Goal: Obtain resource: Download file/media

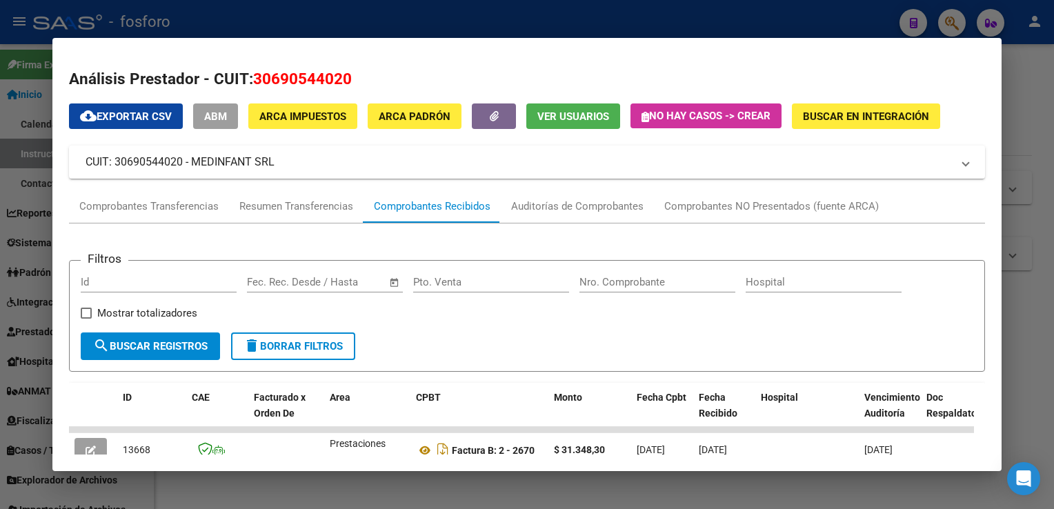
scroll to position [139, 0]
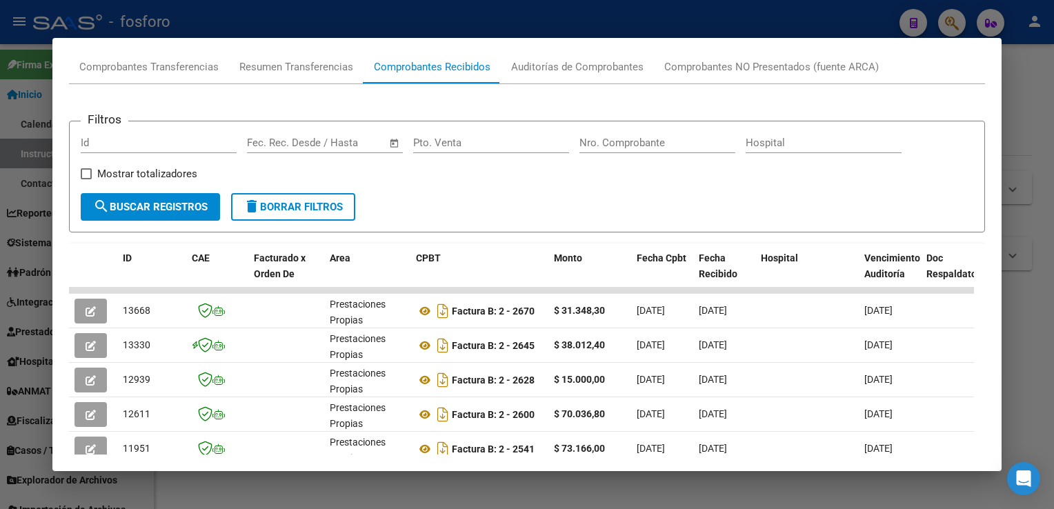
click at [595, 23] on div at bounding box center [527, 254] width 1054 height 509
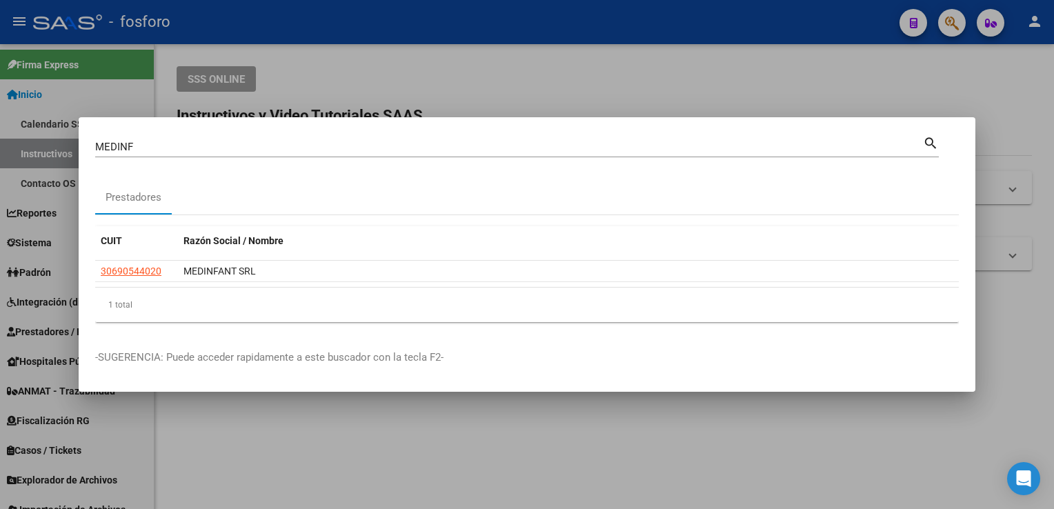
click at [532, 92] on div at bounding box center [527, 254] width 1054 height 509
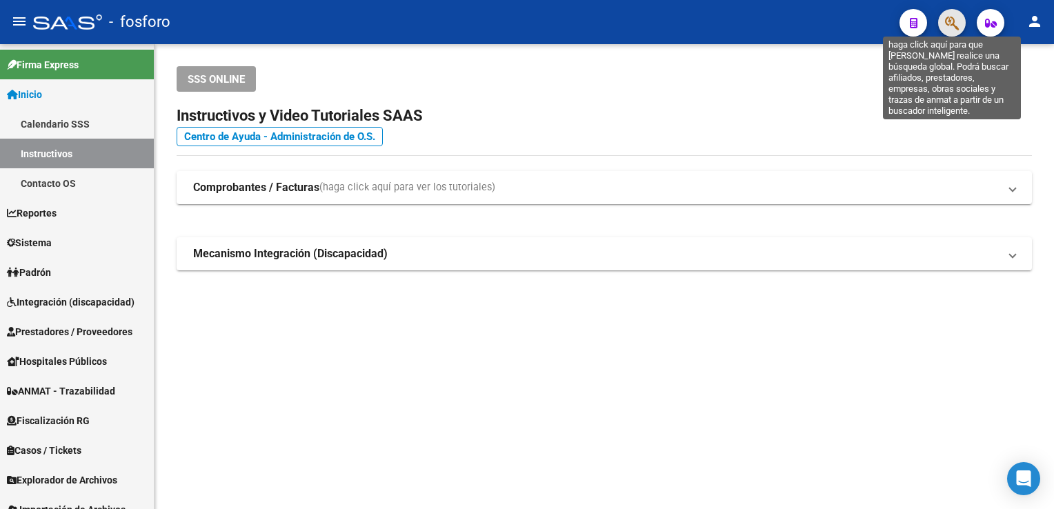
click at [959, 19] on icon "button" at bounding box center [952, 23] width 14 height 16
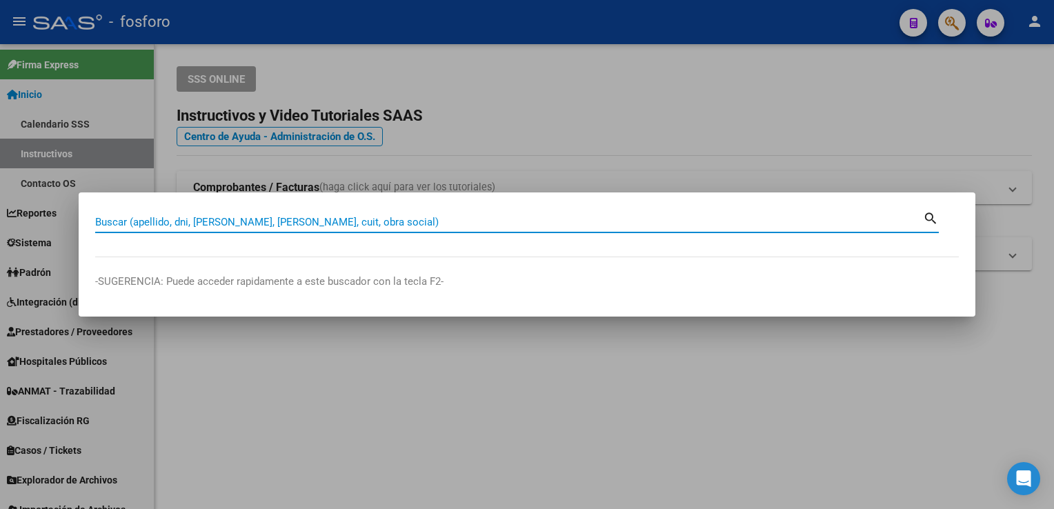
click at [534, 219] on input "Buscar (apellido, dni, [PERSON_NAME], [PERSON_NAME], cuit, obra social)" at bounding box center [509, 222] width 828 height 12
type input "MEDICINA PLAT"
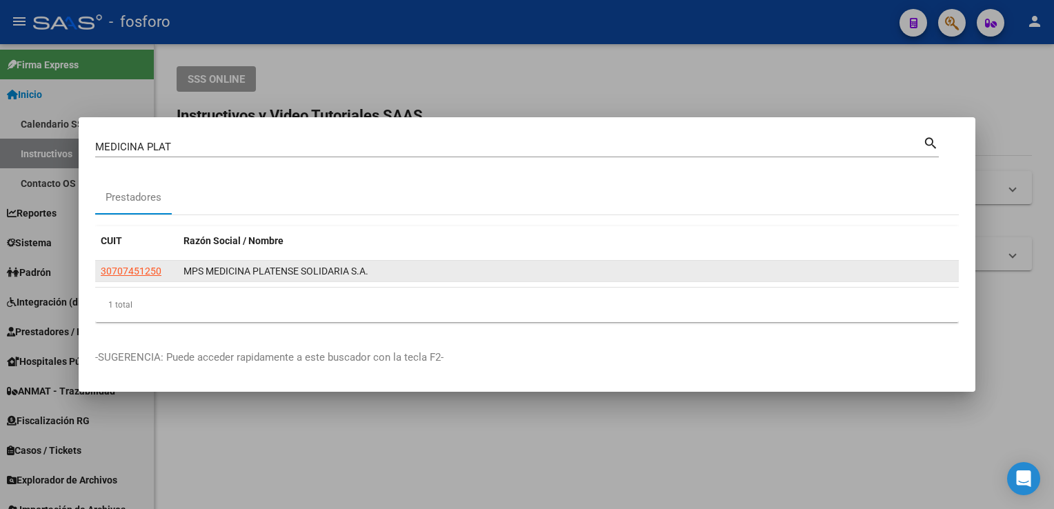
click at [137, 278] on app-link-go-to "30707451250" at bounding box center [131, 272] width 61 height 16
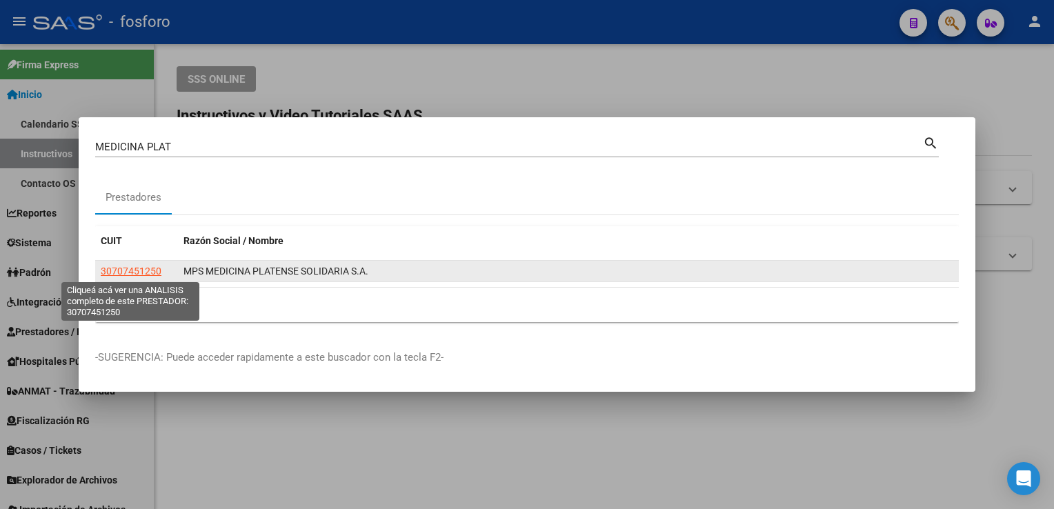
click at [138, 270] on span "30707451250" at bounding box center [131, 271] width 61 height 11
type textarea "30707451250"
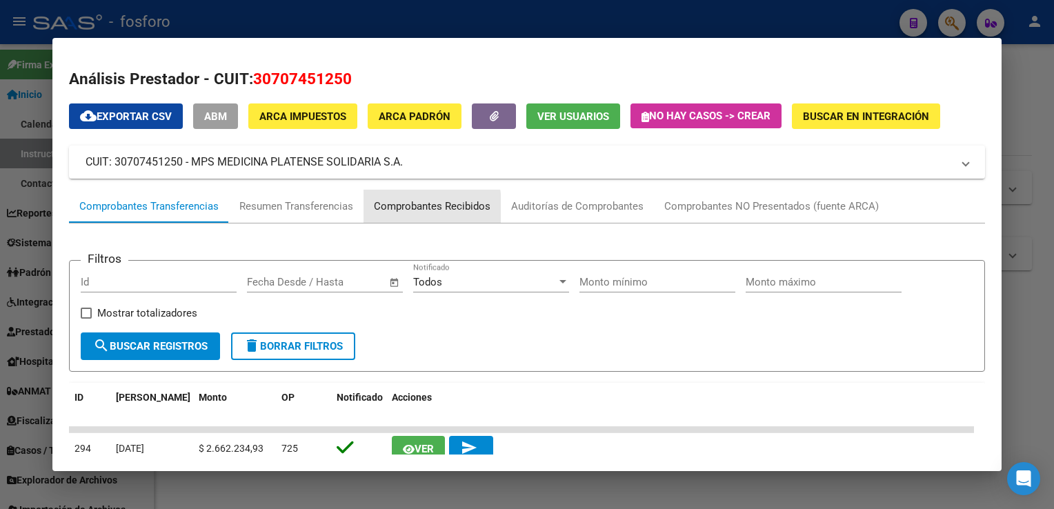
click at [399, 210] on div "Comprobantes Recibidos" at bounding box center [432, 207] width 117 height 16
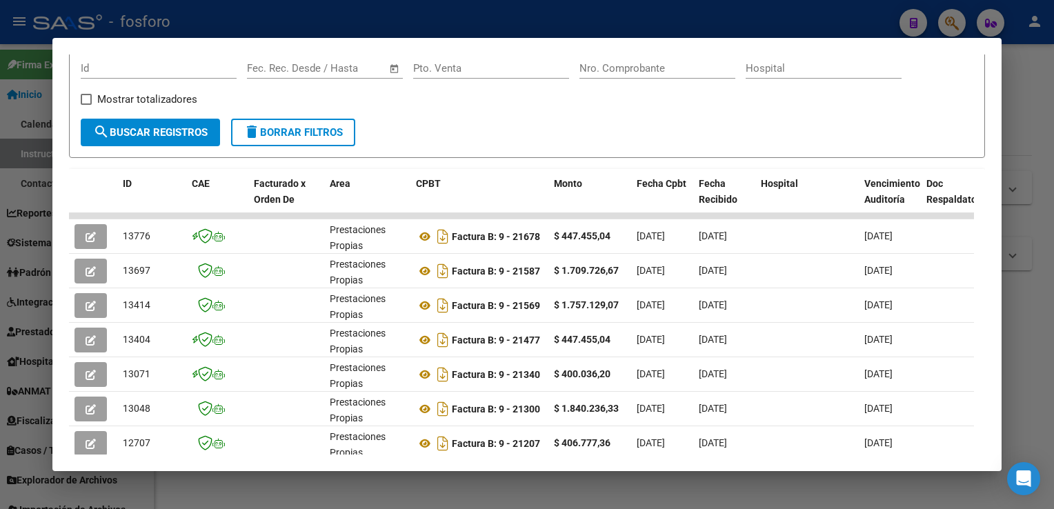
scroll to position [228, 0]
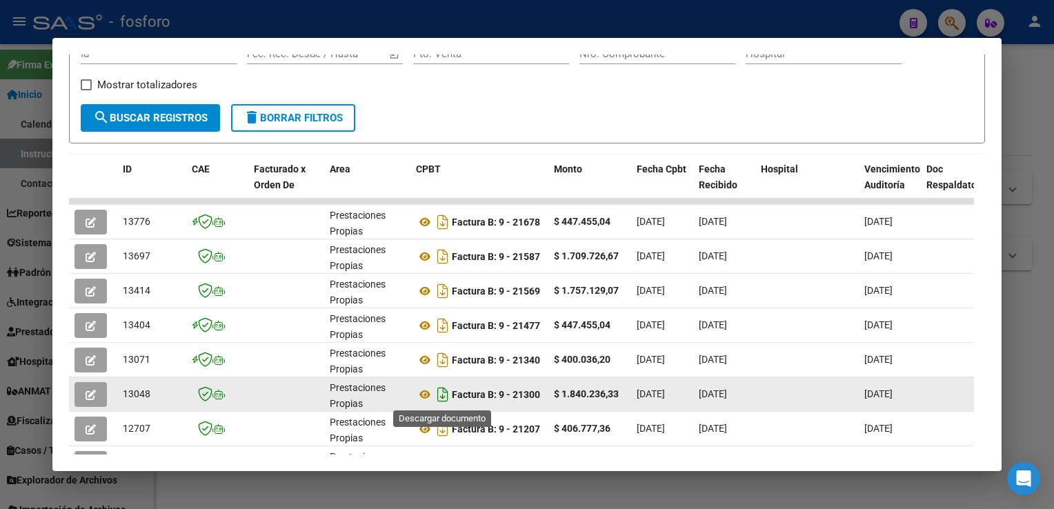
click at [446, 395] on icon "Descargar documento" at bounding box center [443, 395] width 18 height 22
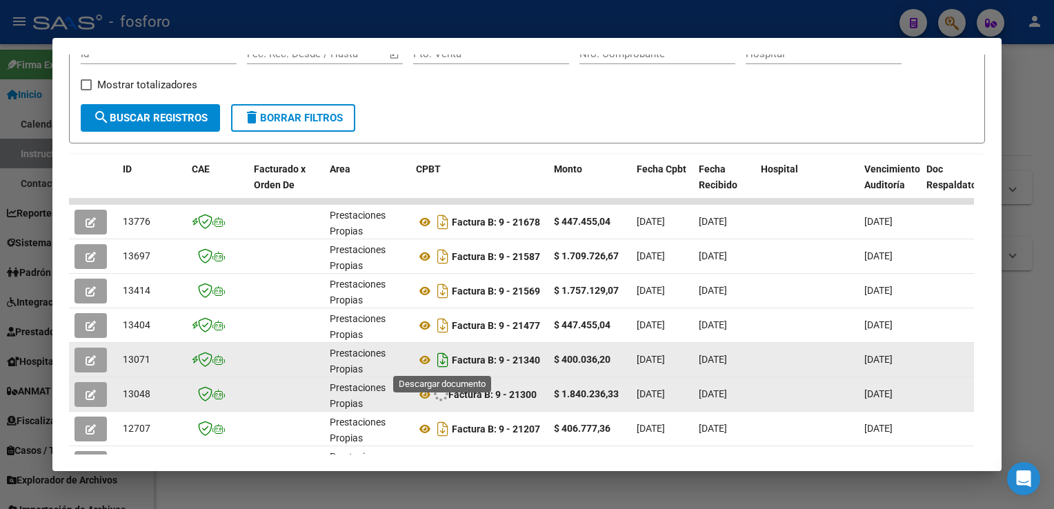
click at [442, 364] on icon "Descargar documento" at bounding box center [443, 360] width 18 height 22
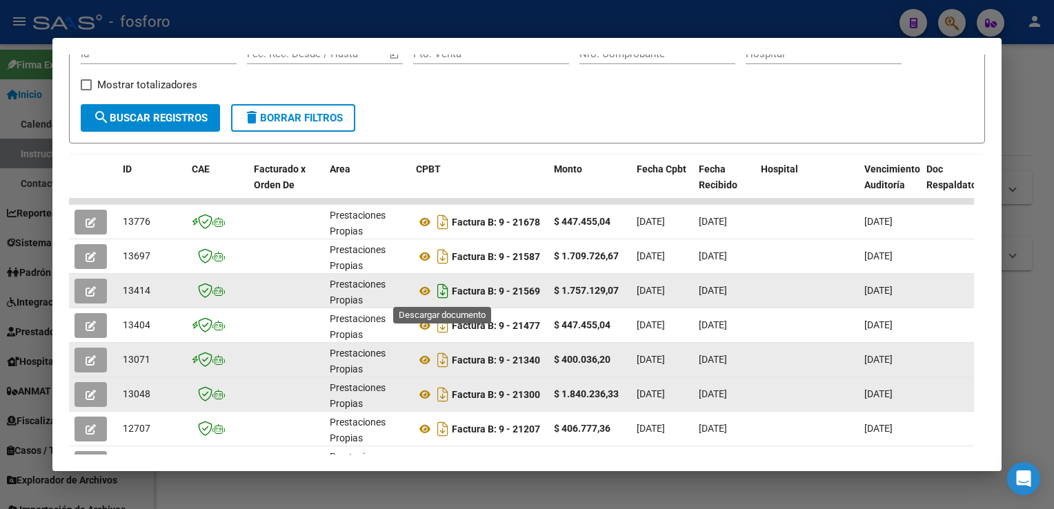
click at [441, 294] on icon "Descargar documento" at bounding box center [443, 291] width 18 height 22
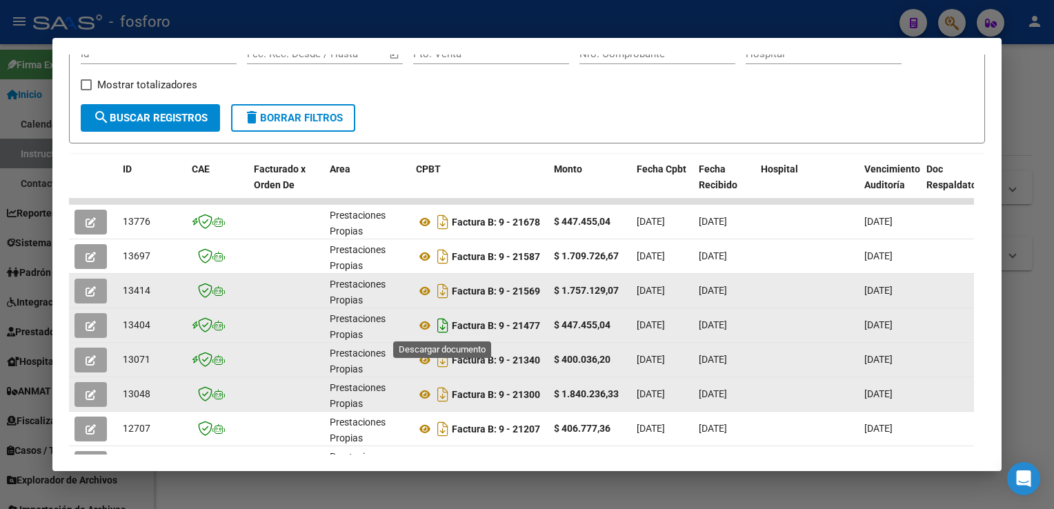
click at [444, 322] on icon "Descargar documento" at bounding box center [443, 326] width 18 height 22
click at [1049, 192] on div at bounding box center [527, 254] width 1054 height 509
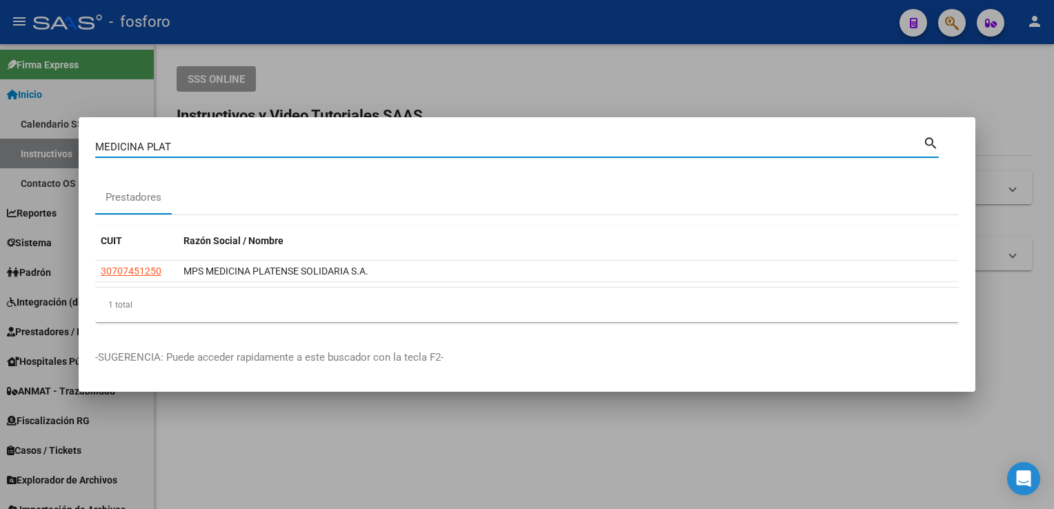
drag, startPoint x: 179, startPoint y: 145, endPoint x: -3, endPoint y: 165, distance: 182.5
click at [0, 165] on html "menu - fosforo person Firma Express Inicio Calendario SSS Instructivos Contacto…" at bounding box center [527, 254] width 1054 height 509
type input "MUTUAL"
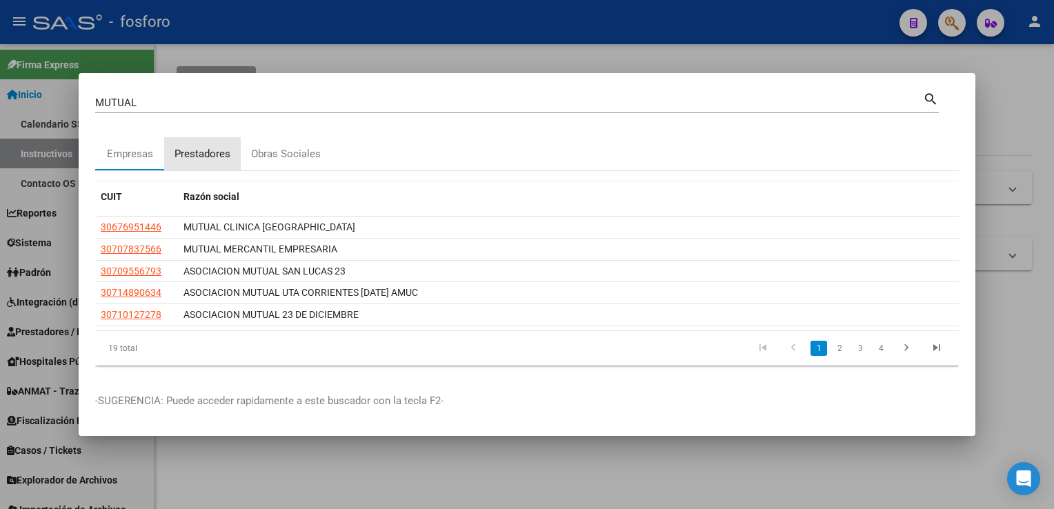
click at [208, 161] on div "Prestadores" at bounding box center [203, 154] width 56 height 16
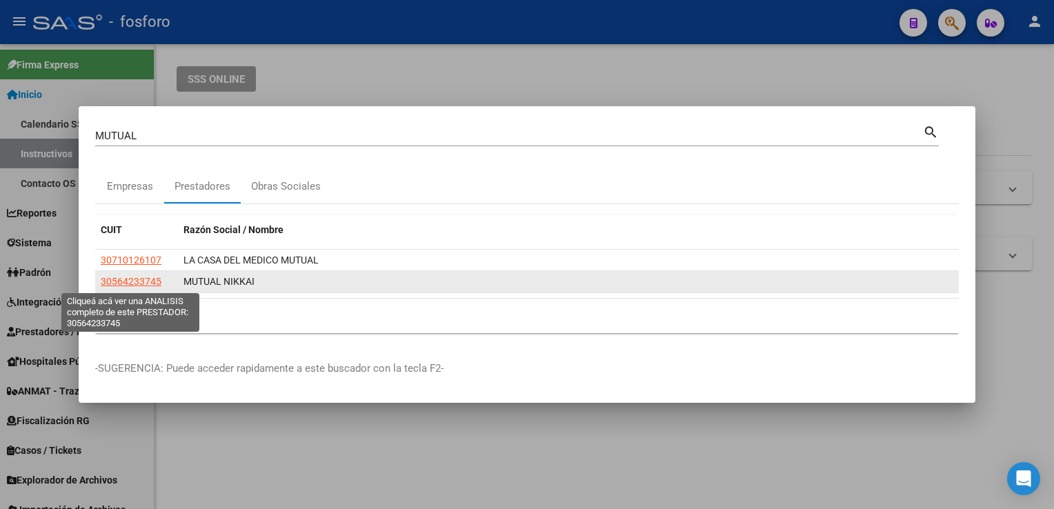
click at [149, 283] on span "30564233745" at bounding box center [131, 281] width 61 height 11
type textarea "30564233745"
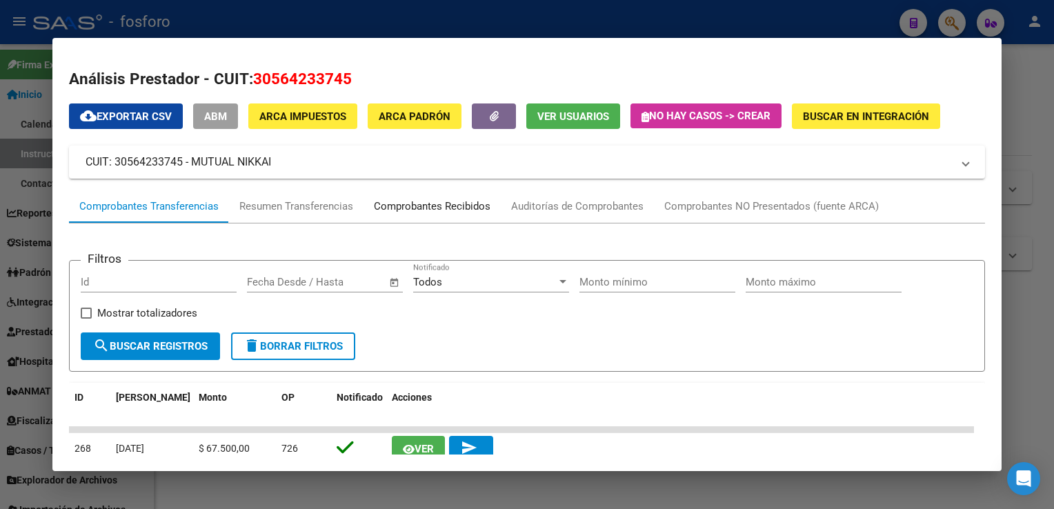
click at [403, 206] on div "Comprobantes Recibidos" at bounding box center [432, 207] width 117 height 16
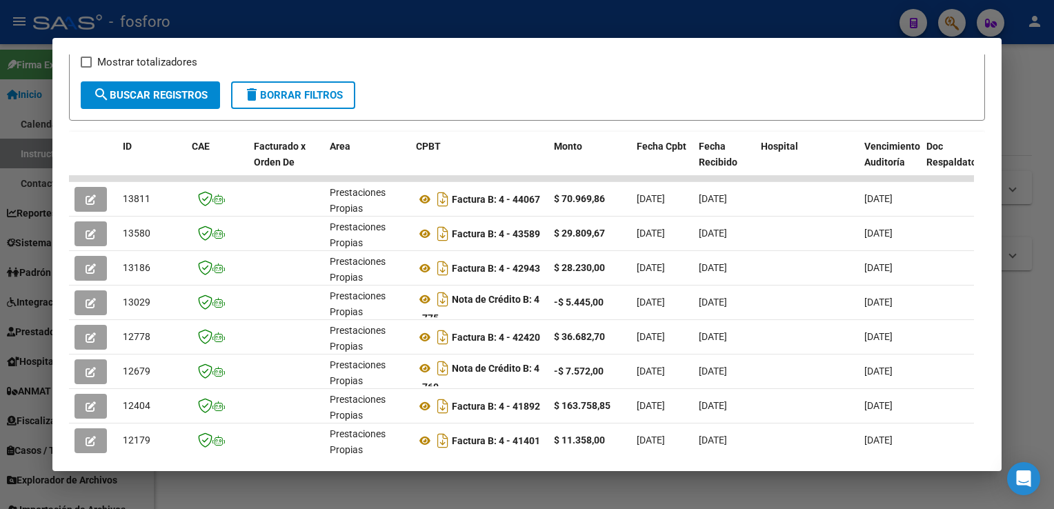
scroll to position [252, 0]
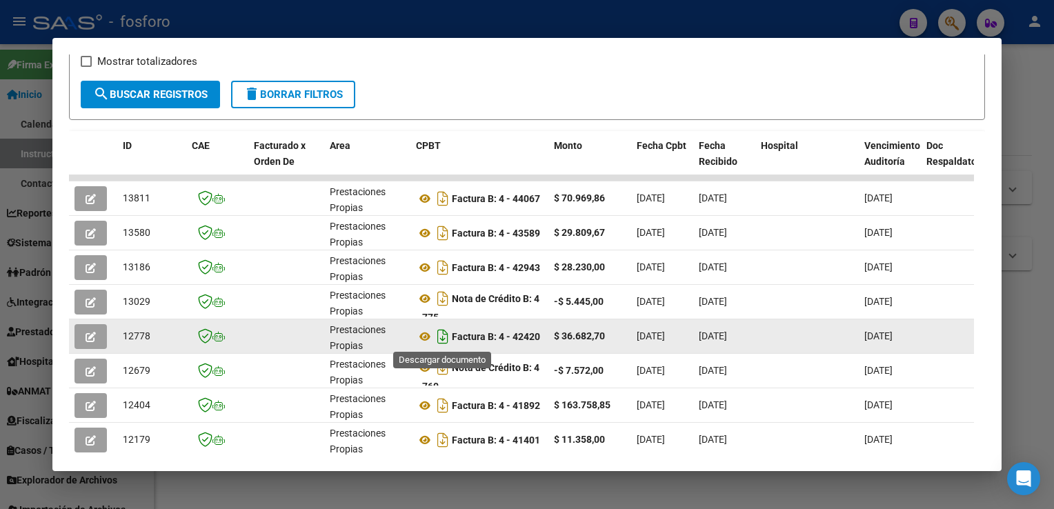
click at [436, 333] on icon "Descargar documento" at bounding box center [443, 337] width 18 height 22
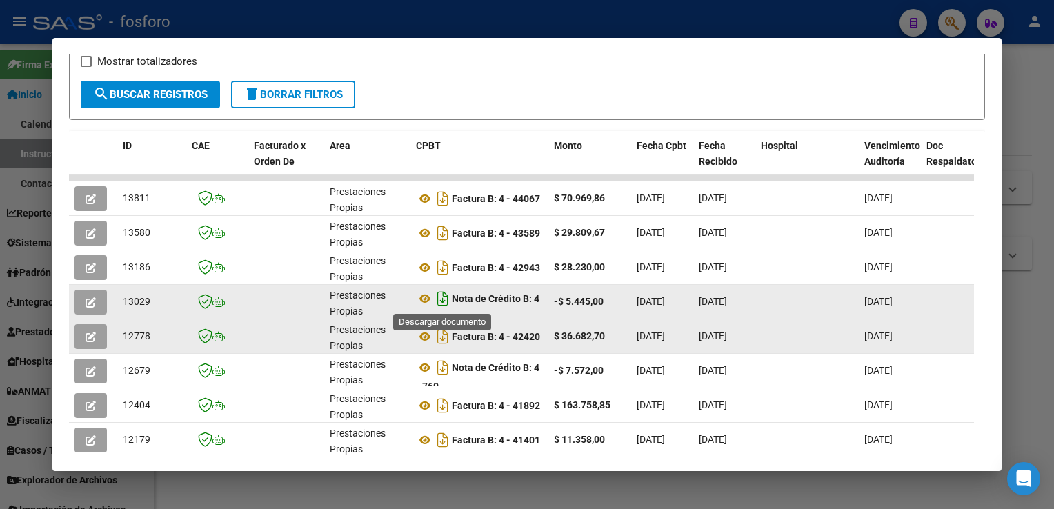
click at [443, 302] on icon "Descargar documento" at bounding box center [443, 299] width 18 height 22
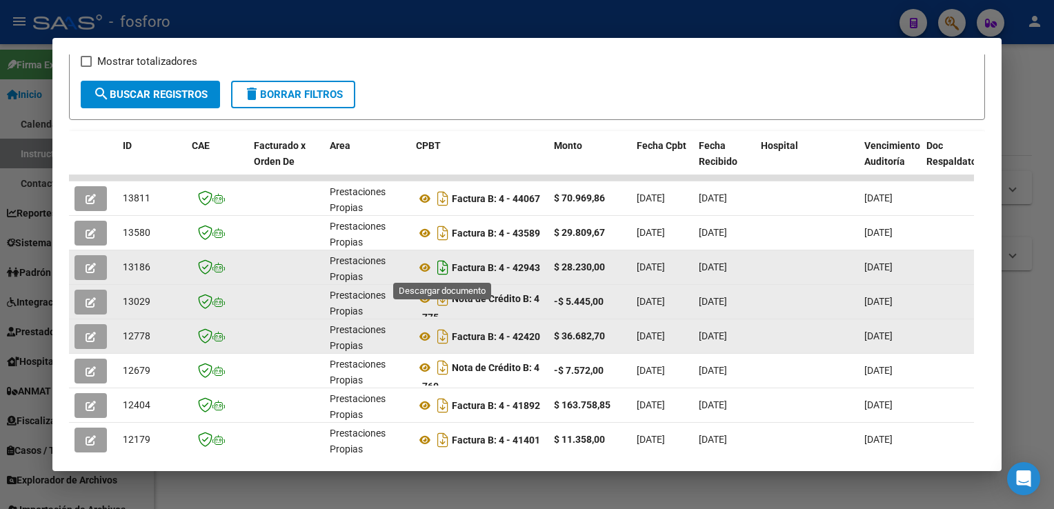
click at [444, 266] on icon "Descargar documento" at bounding box center [443, 268] width 18 height 22
click at [1027, 67] on div at bounding box center [527, 254] width 1054 height 509
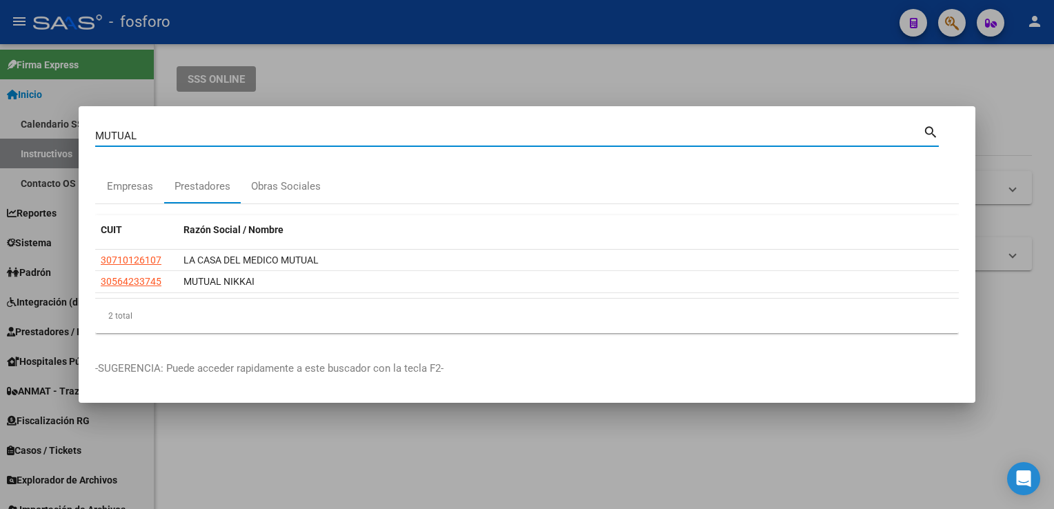
drag, startPoint x: 230, startPoint y: 135, endPoint x: 50, endPoint y: 120, distance: 181.4
click at [72, 136] on div "MUTUAL Buscar (apellido, dni, cuil, nro traspaso, cuit, obra social) search Emp…" at bounding box center [527, 254] width 1054 height 509
type input "NETSUR"
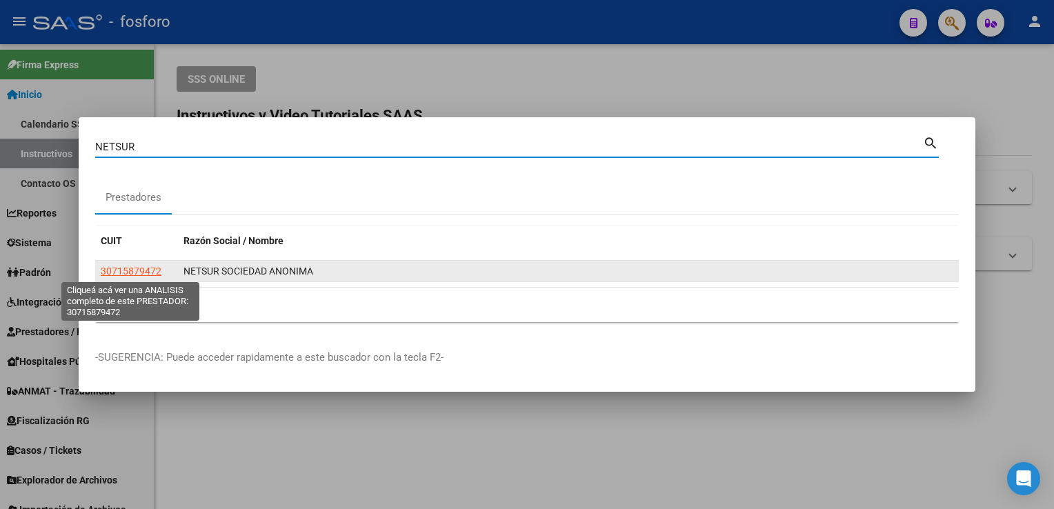
click at [141, 273] on span "30715879472" at bounding box center [131, 271] width 61 height 11
type textarea "30715879472"
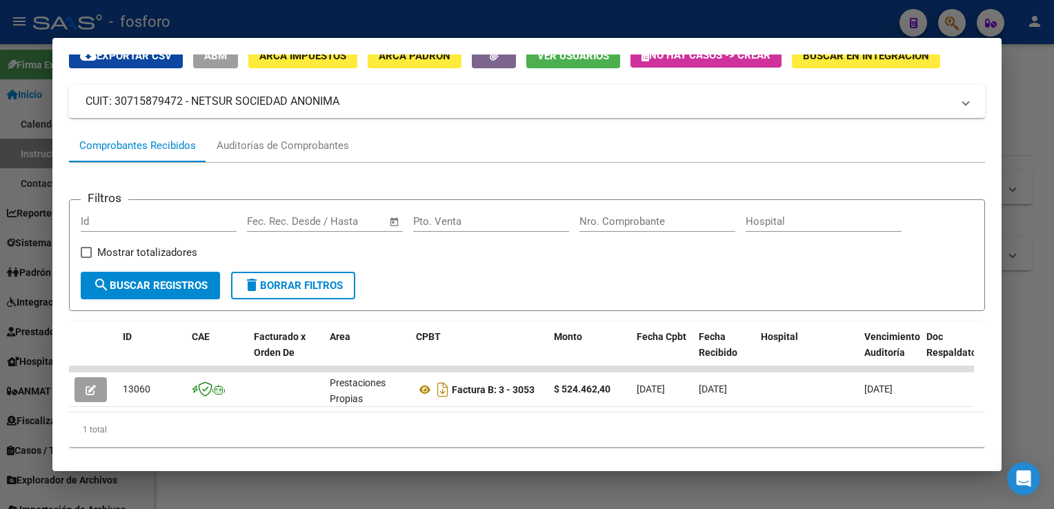
scroll to position [88, 0]
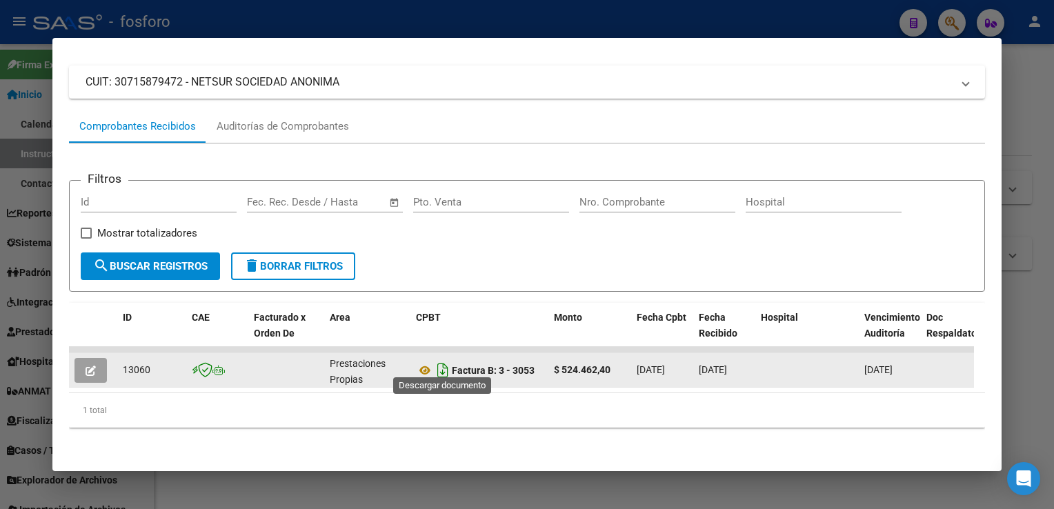
click at [444, 362] on icon "Descargar documento" at bounding box center [443, 370] width 18 height 22
click at [1033, 166] on div at bounding box center [527, 254] width 1054 height 509
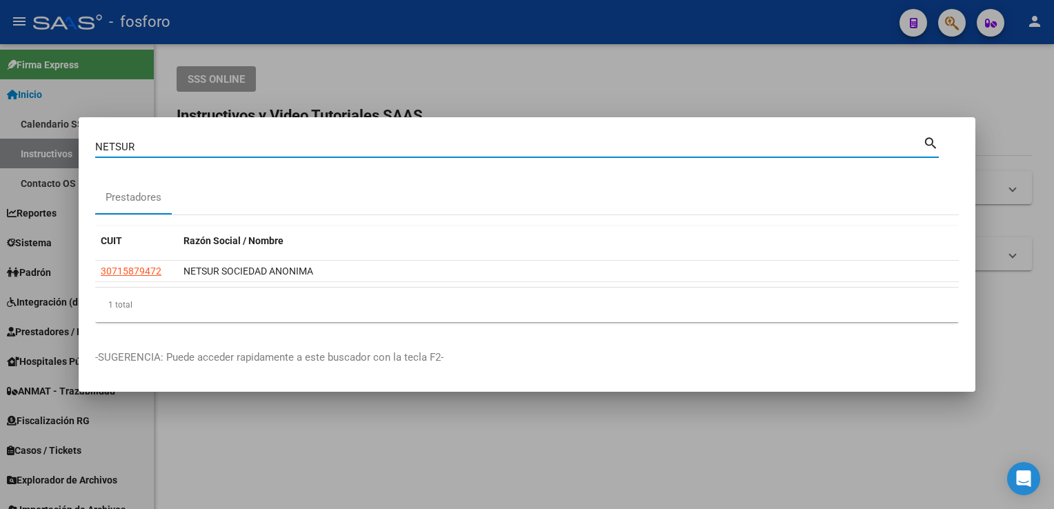
drag, startPoint x: 218, startPoint y: 146, endPoint x: 0, endPoint y: 110, distance: 221.0
click at [0, 142] on html "menu - fosforo person Firma Express Inicio Calendario SSS Instructivos Contacto…" at bounding box center [527, 254] width 1054 height 509
type input "[GEOGRAPHIC_DATA]"
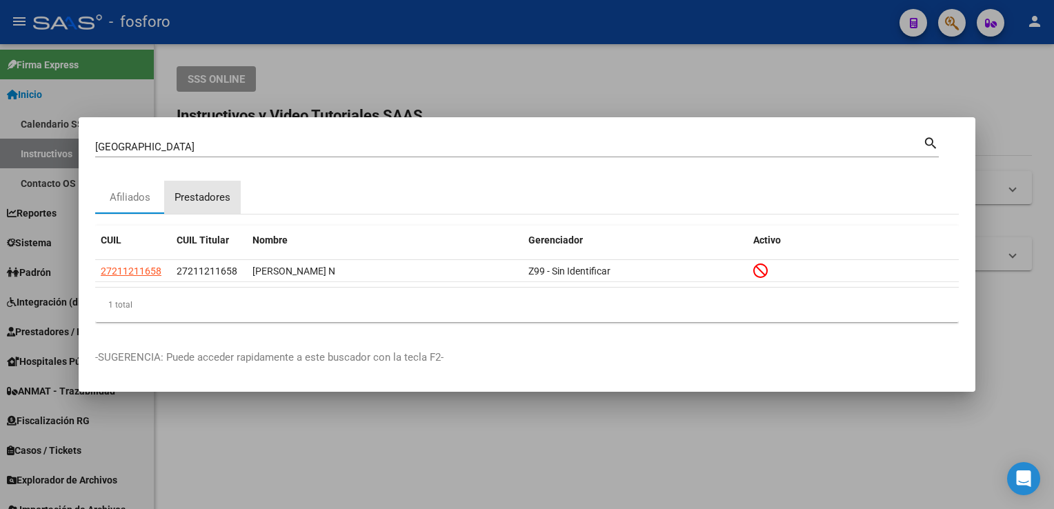
click at [198, 203] on div "Prestadores" at bounding box center [203, 198] width 56 height 16
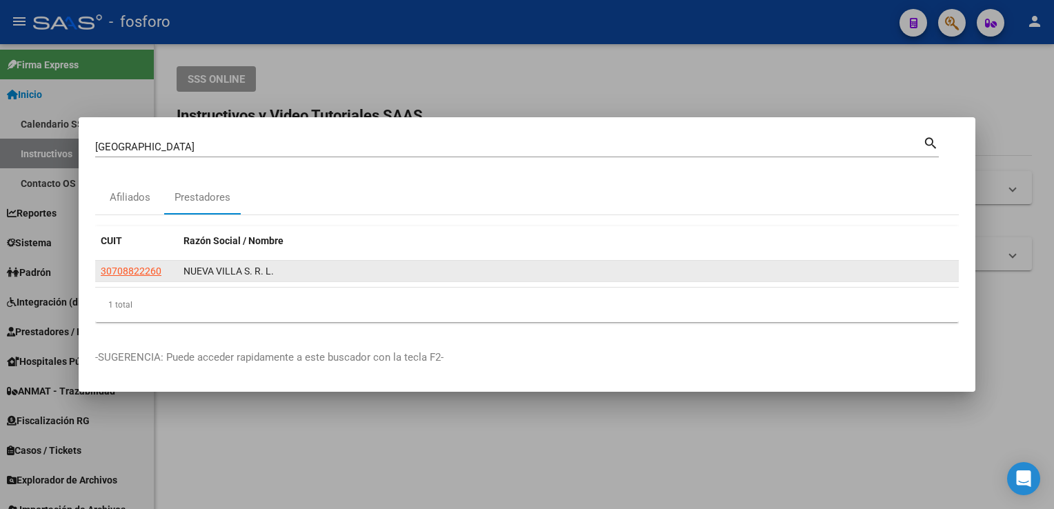
click at [130, 279] on app-link-go-to "30708822260" at bounding box center [131, 272] width 61 height 16
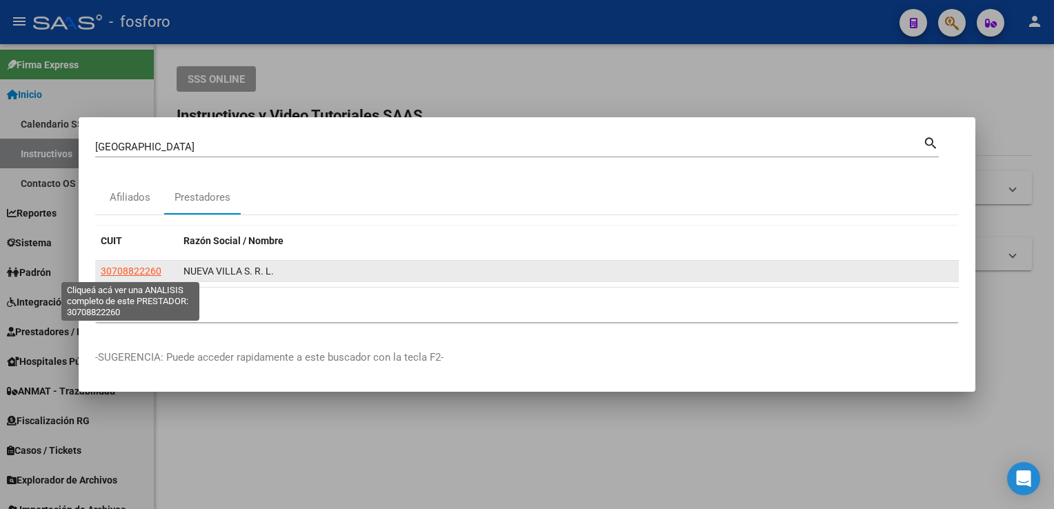
click at [130, 275] on span "30708822260" at bounding box center [131, 271] width 61 height 11
type textarea "30708822260"
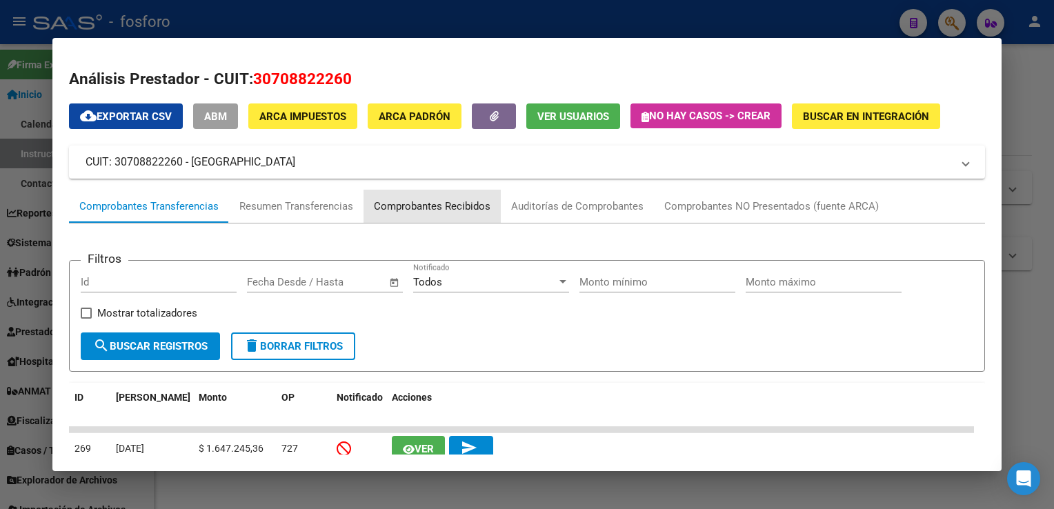
click at [433, 212] on div "Comprobantes Recibidos" at bounding box center [432, 207] width 117 height 16
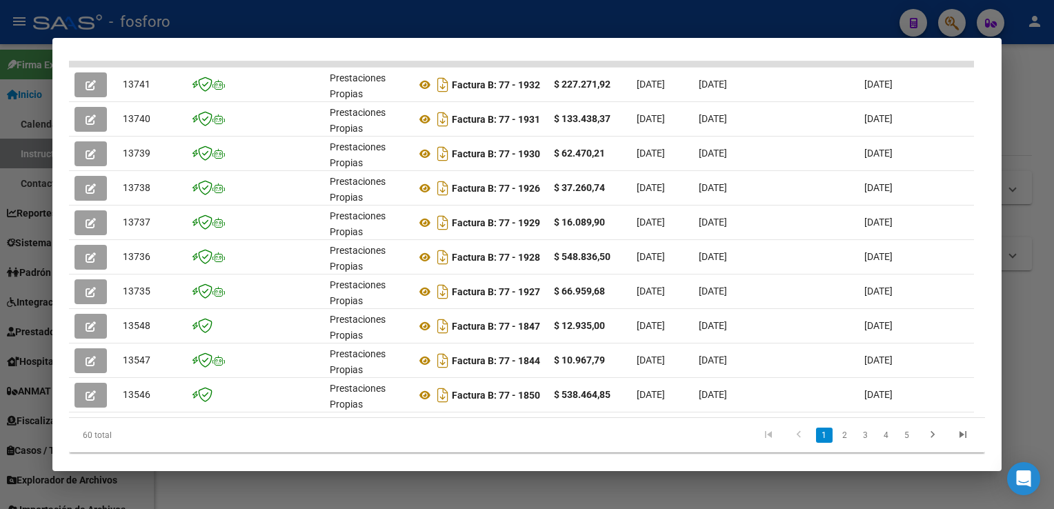
scroll to position [378, 0]
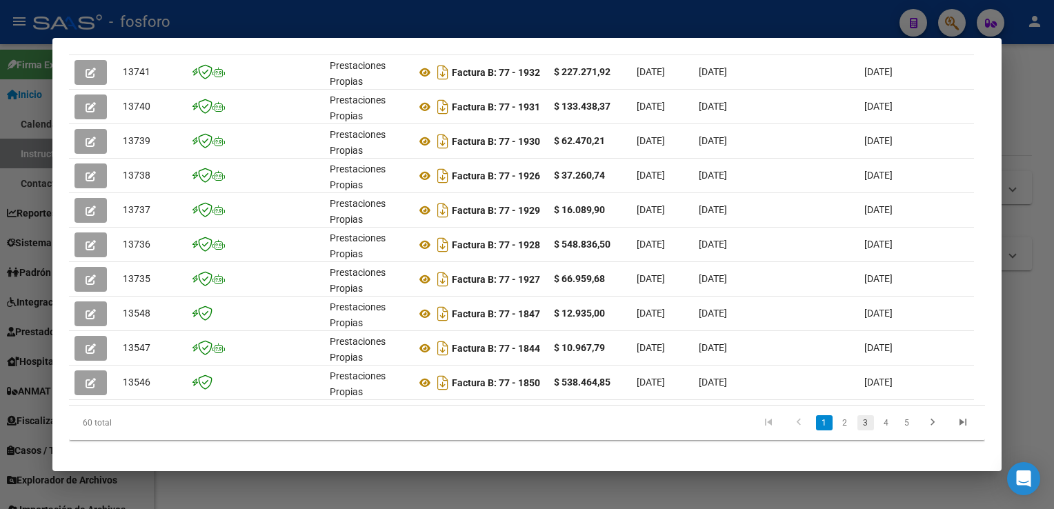
click at [857, 430] on link "3" at bounding box center [865, 422] width 17 height 15
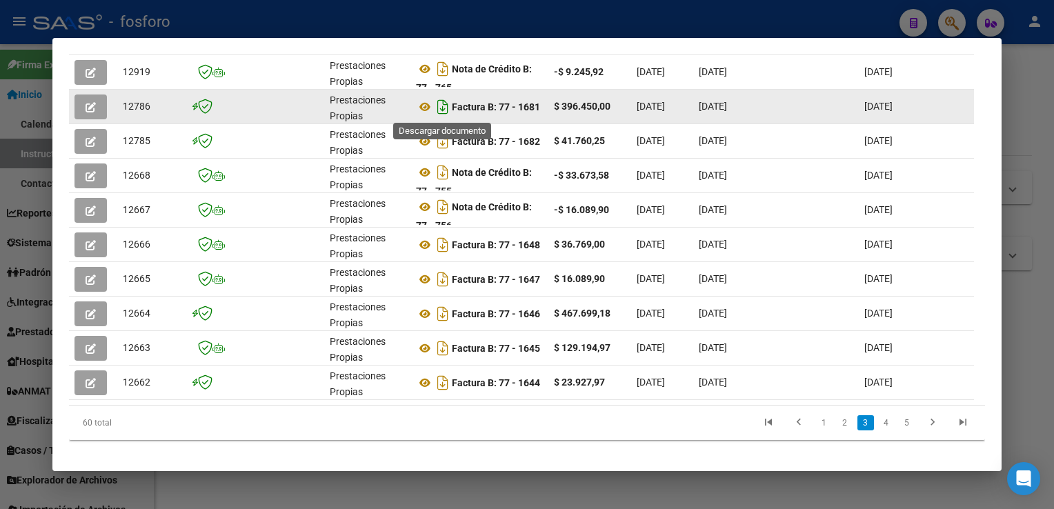
click at [444, 106] on icon "Descargar documento" at bounding box center [443, 107] width 18 height 22
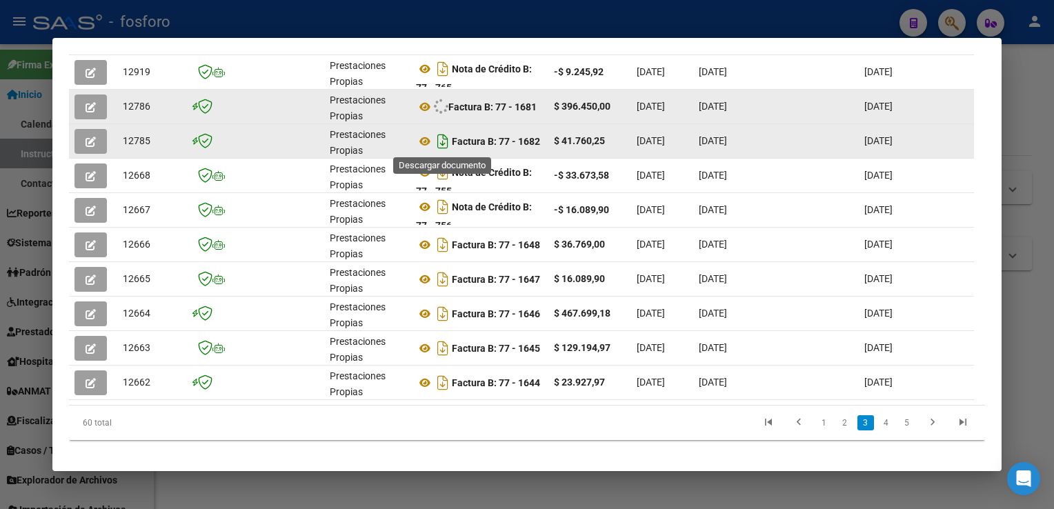
click at [441, 146] on icon "Descargar documento" at bounding box center [443, 141] width 18 height 22
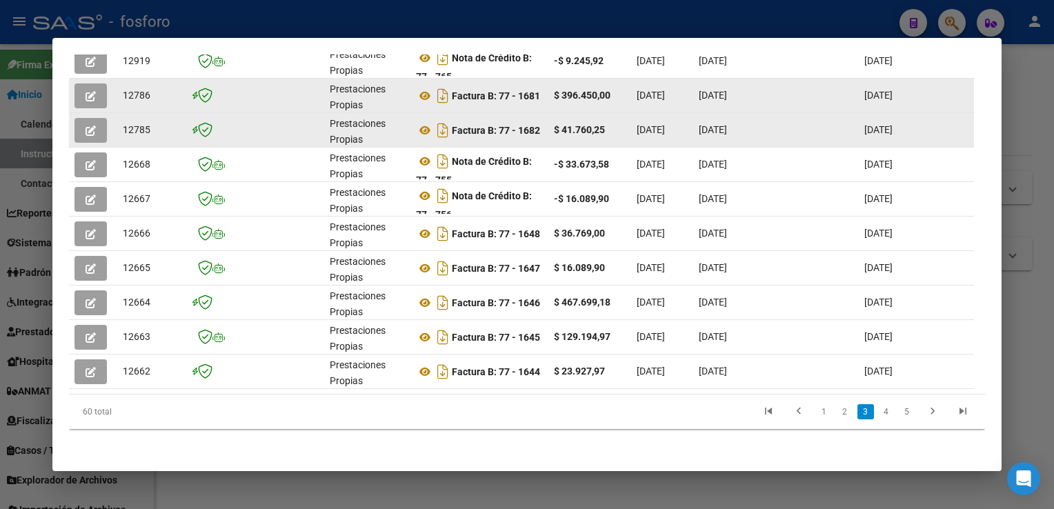
scroll to position [399, 0]
click at [837, 413] on link "2" at bounding box center [845, 410] width 17 height 15
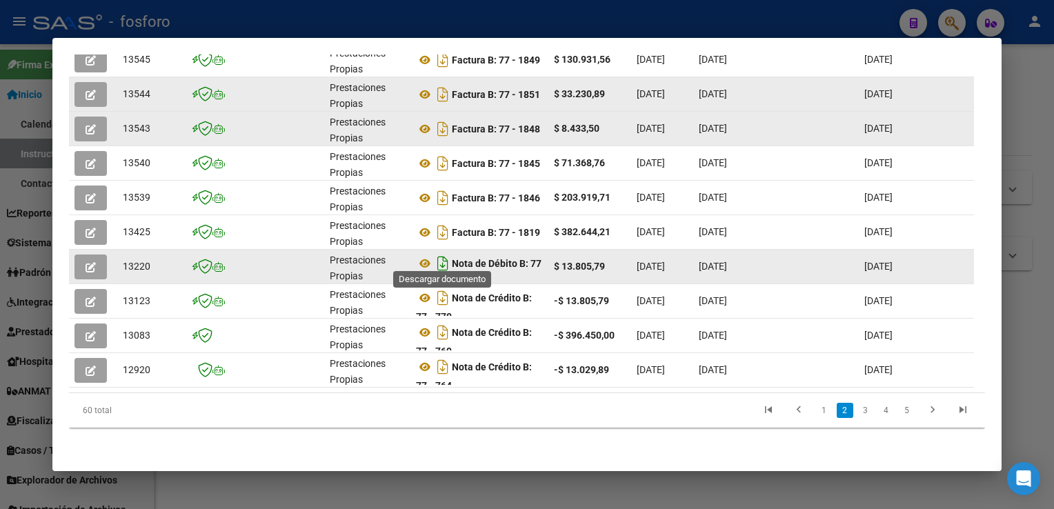
click at [441, 256] on icon "Descargar documento" at bounding box center [443, 263] width 18 height 22
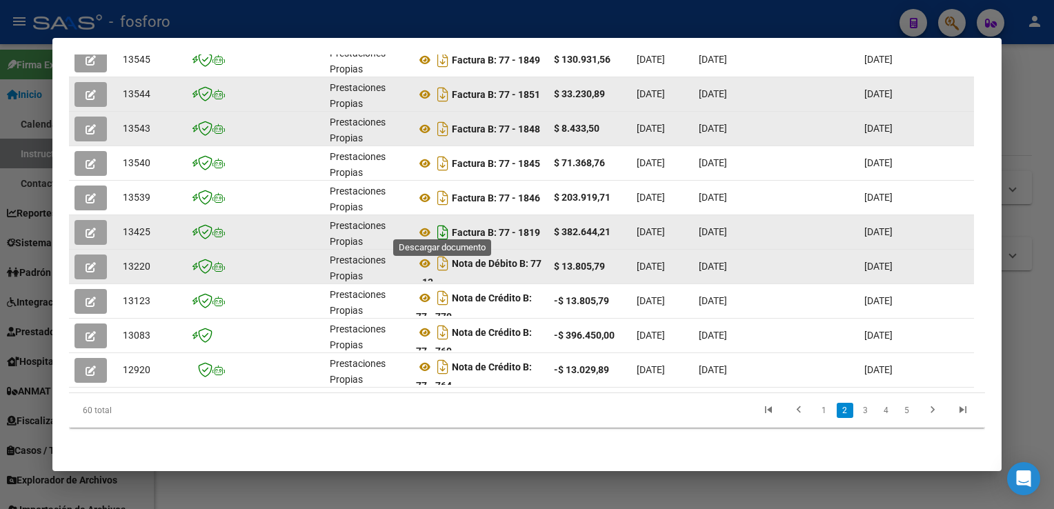
click at [439, 223] on icon "Descargar documento" at bounding box center [443, 232] width 18 height 22
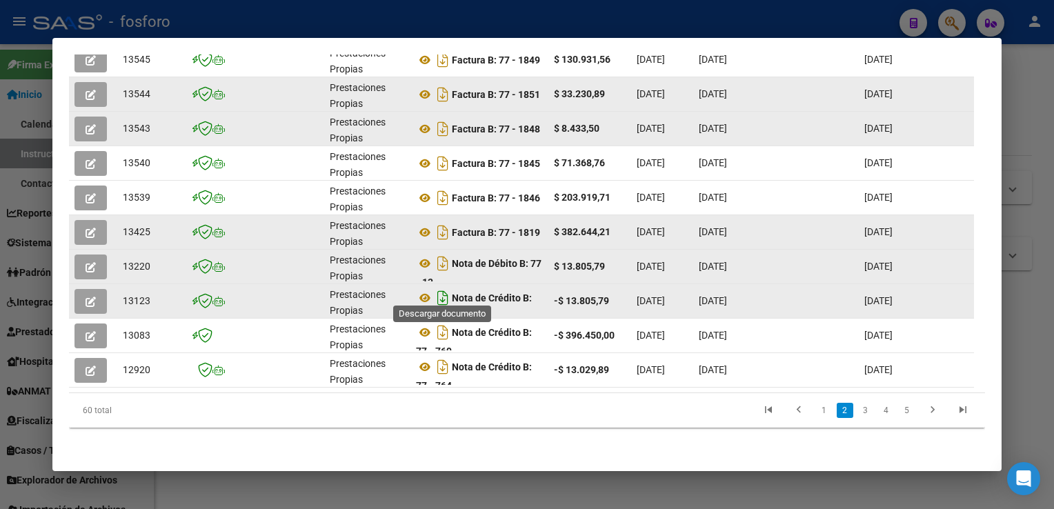
click at [441, 292] on icon "Descargar documento" at bounding box center [443, 298] width 18 height 22
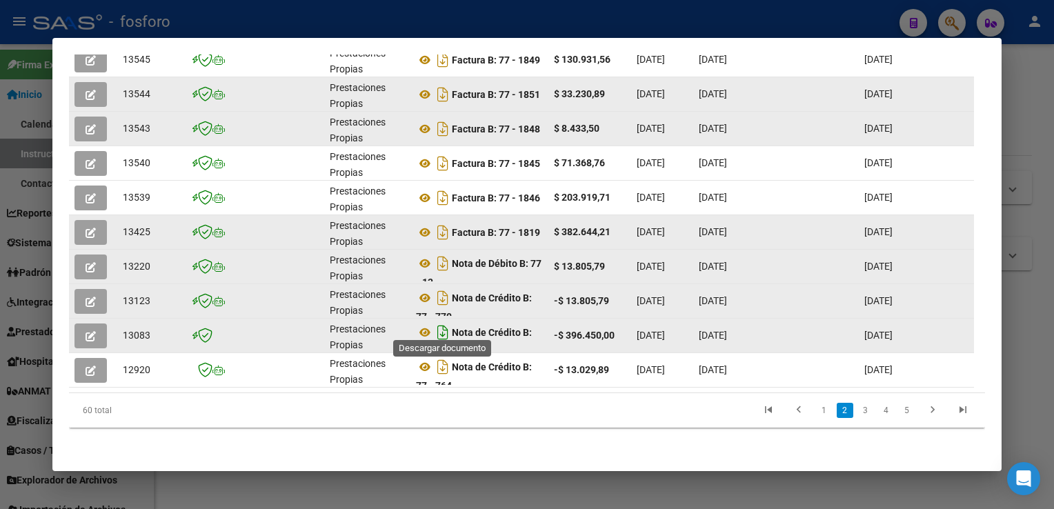
click at [439, 326] on icon "Descargar documento" at bounding box center [443, 332] width 18 height 22
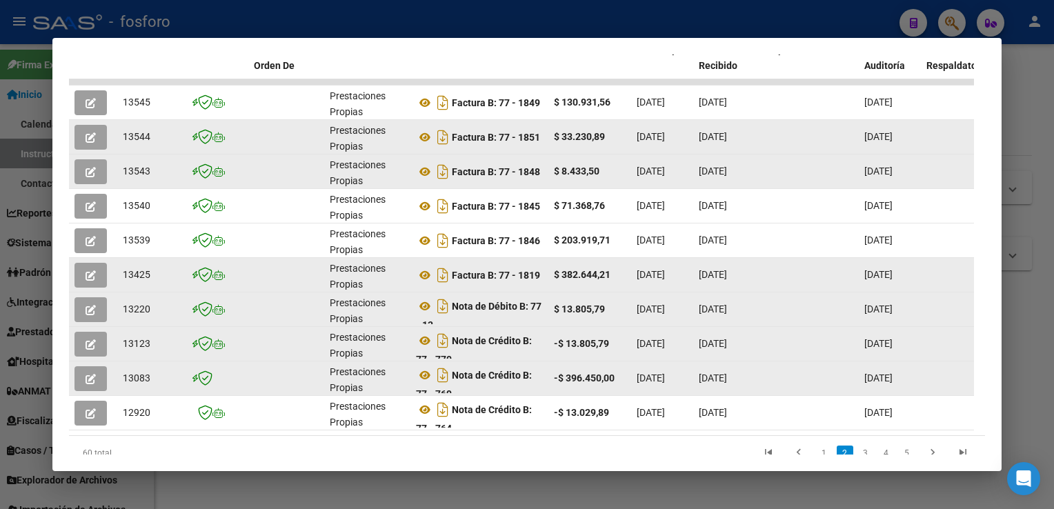
scroll to position [338, 0]
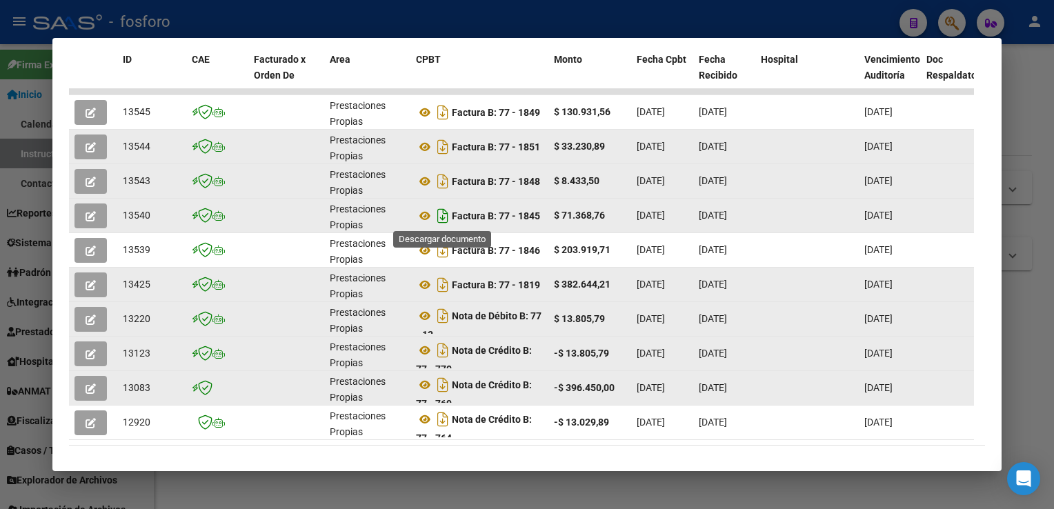
click at [444, 217] on icon "Descargar documento" at bounding box center [443, 216] width 18 height 22
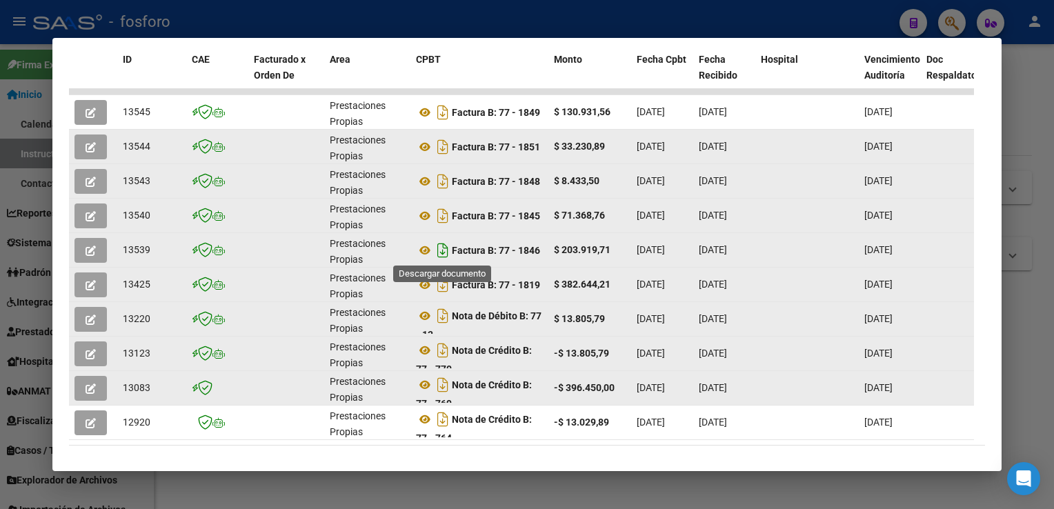
click at [443, 247] on icon "Descargar documento" at bounding box center [443, 250] width 18 height 22
click at [441, 181] on icon "Descargar documento" at bounding box center [443, 181] width 18 height 22
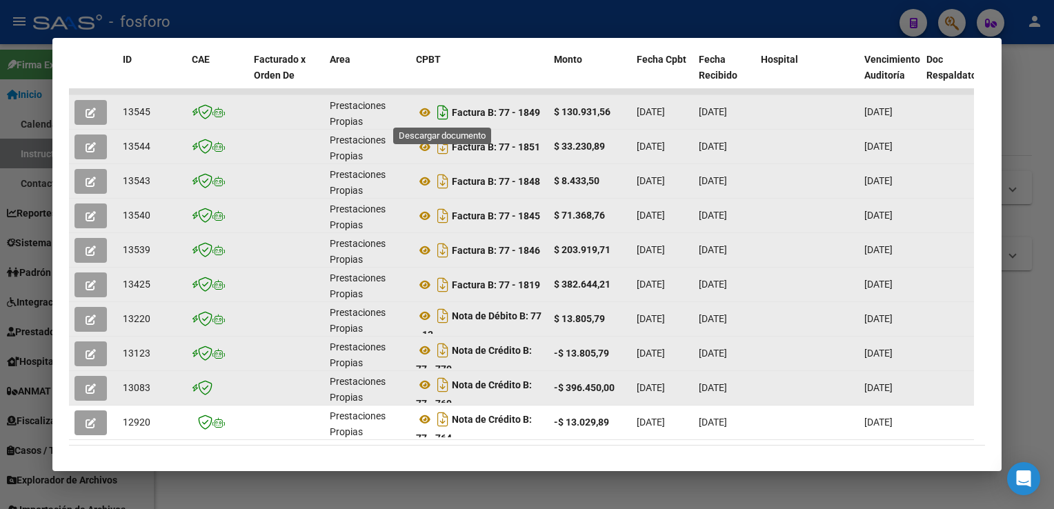
click at [441, 110] on icon "Descargar documento" at bounding box center [443, 112] width 18 height 22
click at [441, 148] on icon "Descargar documento" at bounding box center [443, 147] width 18 height 22
click at [615, 459] on mat-dialog-container "Análisis Prestador - CUIT: 30708822260 cloud_download Exportar CSV ABM ARCA Imp…" at bounding box center [526, 254] width 949 height 433
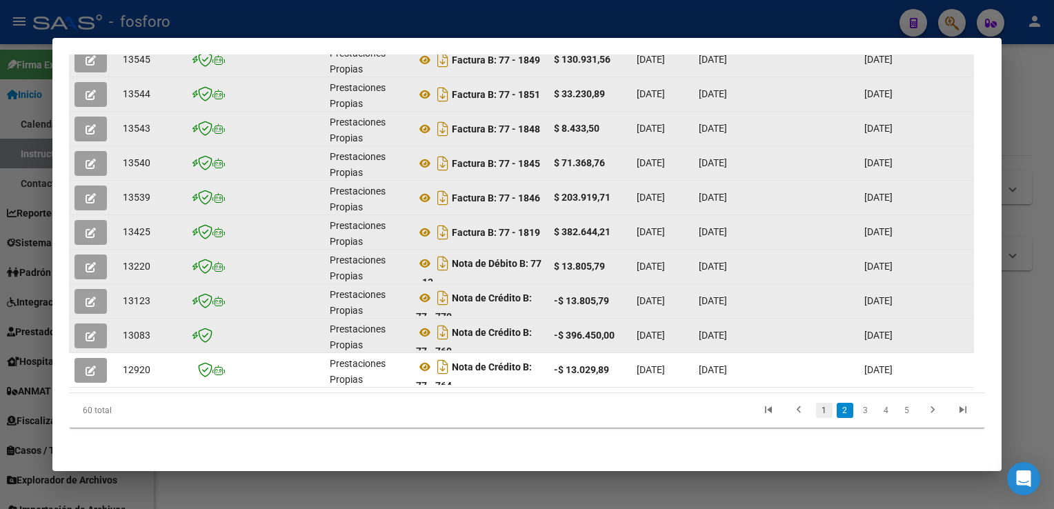
click at [816, 408] on link "1" at bounding box center [824, 410] width 17 height 15
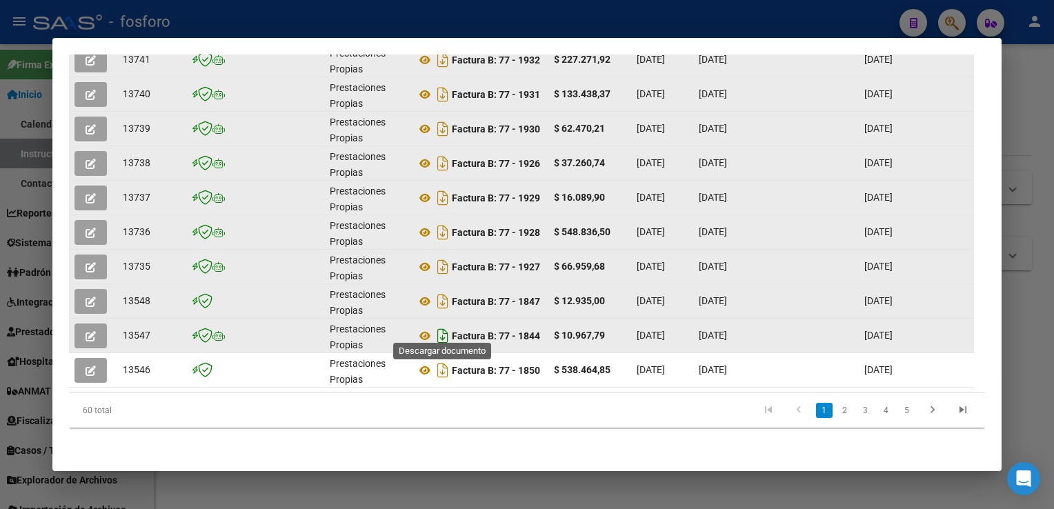
click at [447, 329] on icon "Descargar documento" at bounding box center [443, 336] width 18 height 22
click at [442, 292] on icon "Descargar documento" at bounding box center [443, 301] width 18 height 22
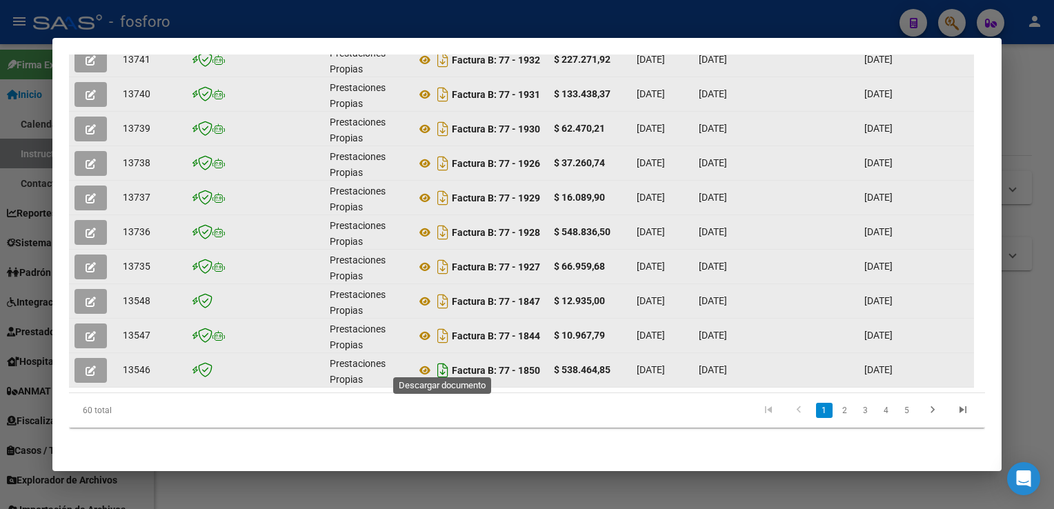
click at [443, 361] on icon "Descargar documento" at bounding box center [443, 370] width 18 height 22
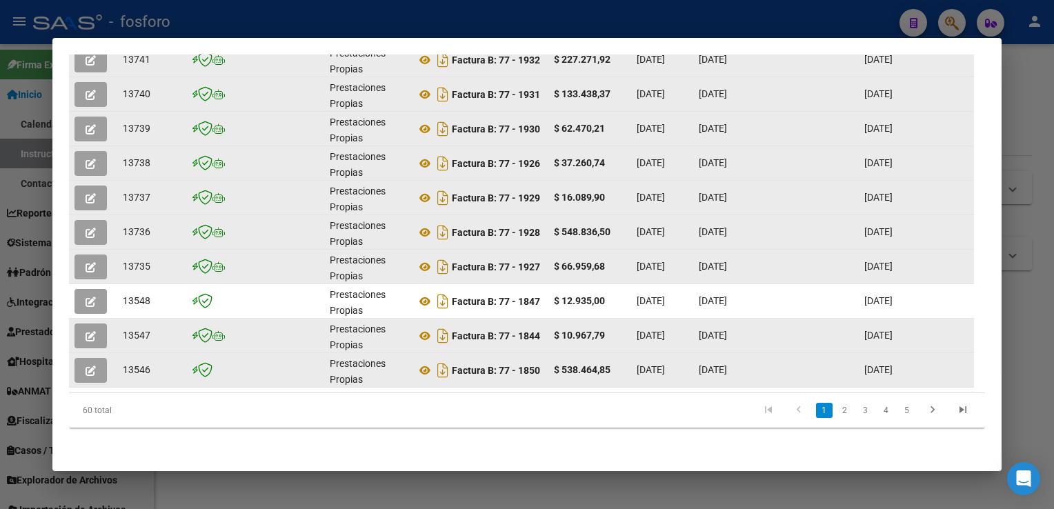
click at [1044, 201] on div at bounding box center [527, 254] width 1054 height 509
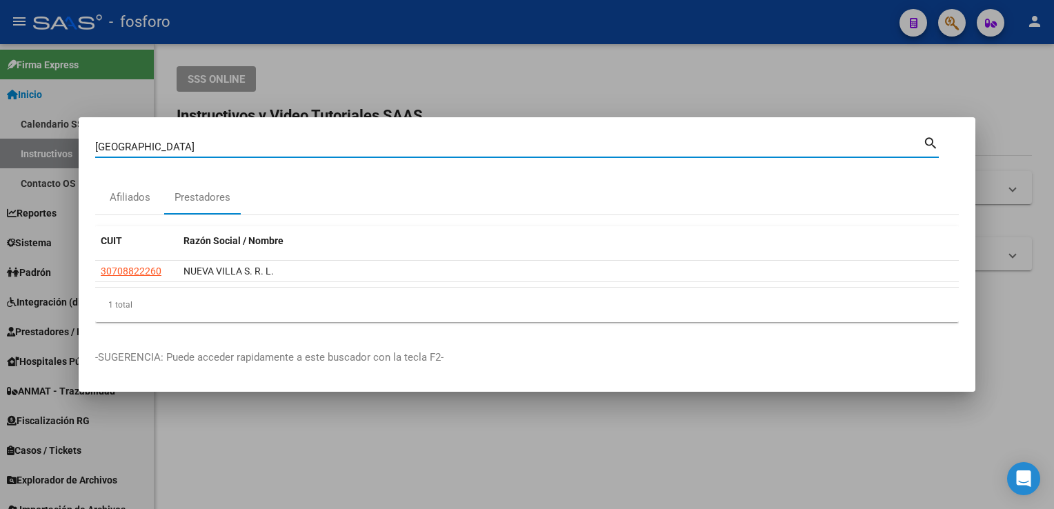
drag, startPoint x: 210, startPoint y: 142, endPoint x: 0, endPoint y: 149, distance: 209.8
click at [0, 150] on html "menu - fosforo person Firma Express Inicio Calendario SSS Instructivos Contacto…" at bounding box center [527, 254] width 1054 height 509
type input "ORIEN"
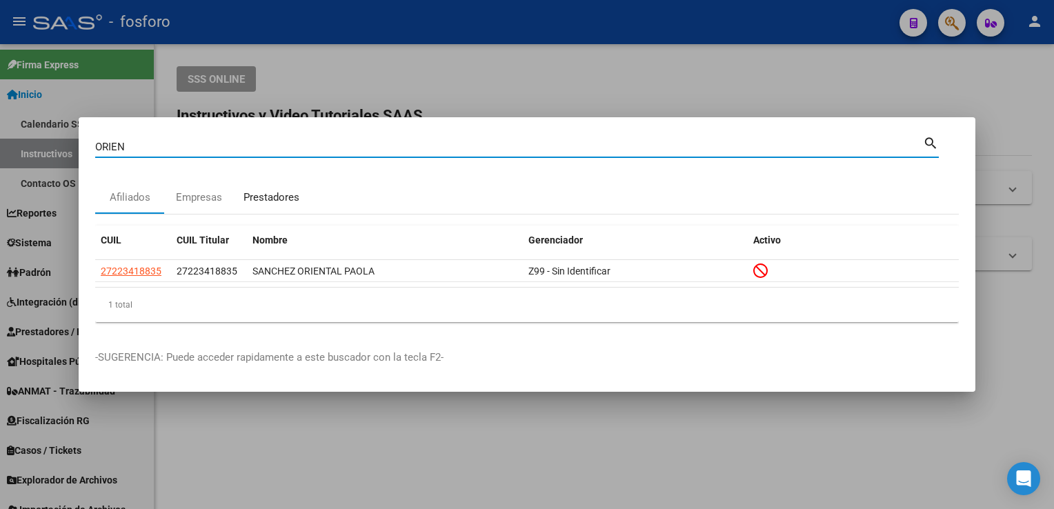
click at [259, 197] on div "Prestadores" at bounding box center [272, 198] width 56 height 16
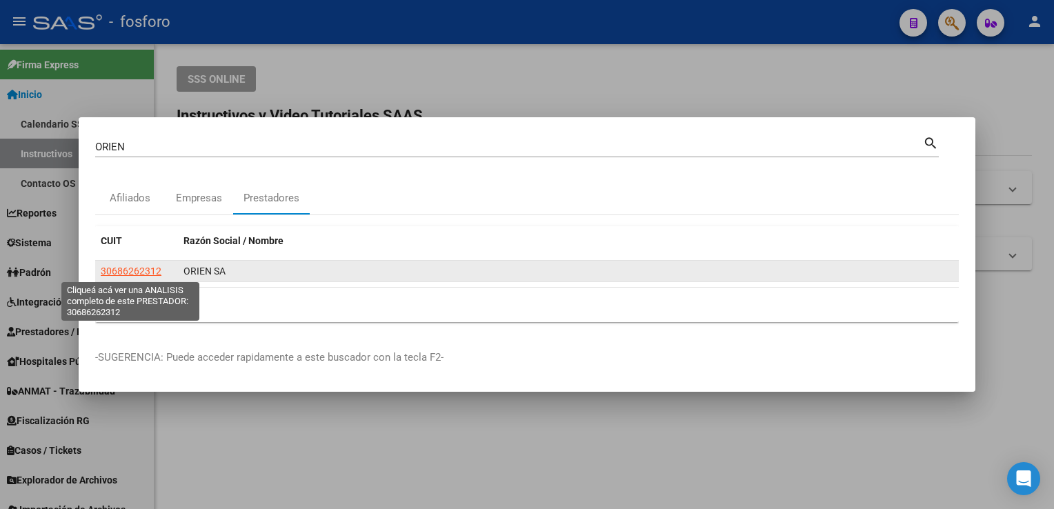
click at [146, 272] on span "30686262312" at bounding box center [131, 271] width 61 height 11
type textarea "30686262312"
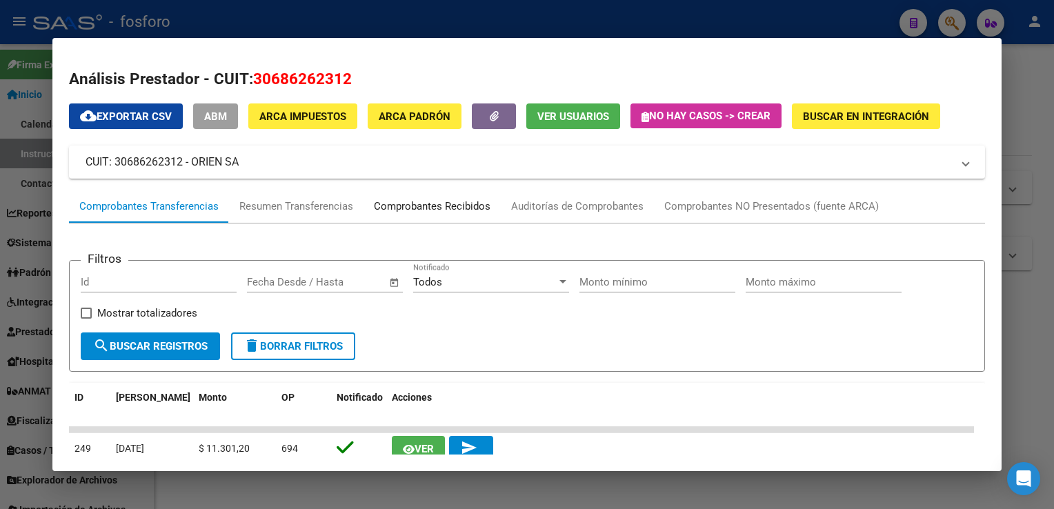
click at [475, 209] on div "Comprobantes Recibidos" at bounding box center [432, 207] width 117 height 16
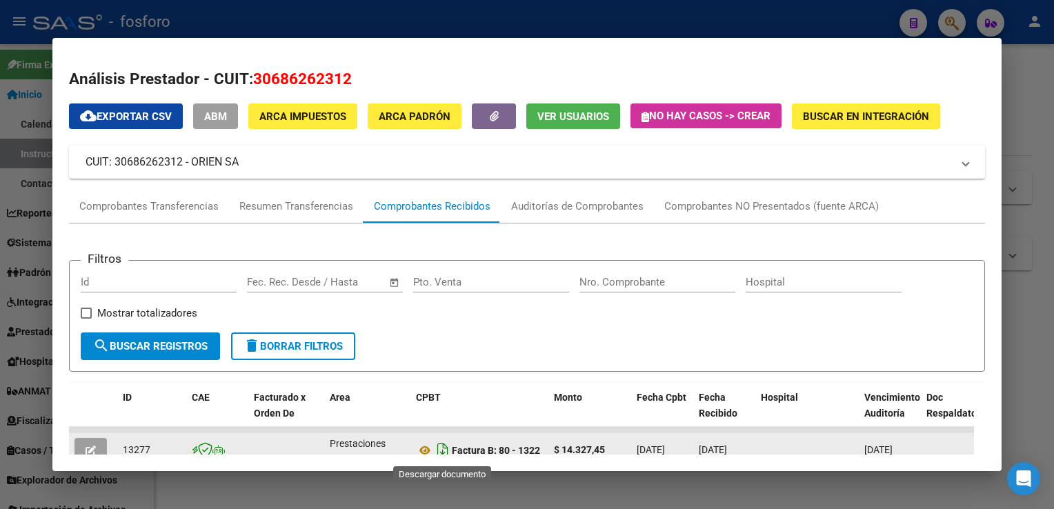
click at [443, 446] on icon "Descargar documento" at bounding box center [443, 450] width 18 height 22
click at [1038, 239] on div at bounding box center [527, 254] width 1054 height 509
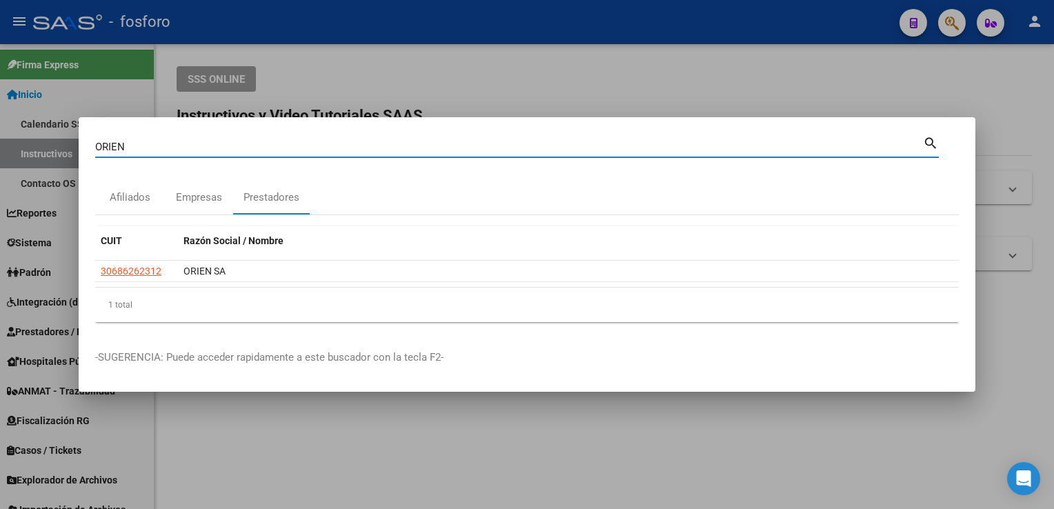
click at [284, 150] on input "ORIEN" at bounding box center [509, 147] width 828 height 12
type input "POMPIDOU"
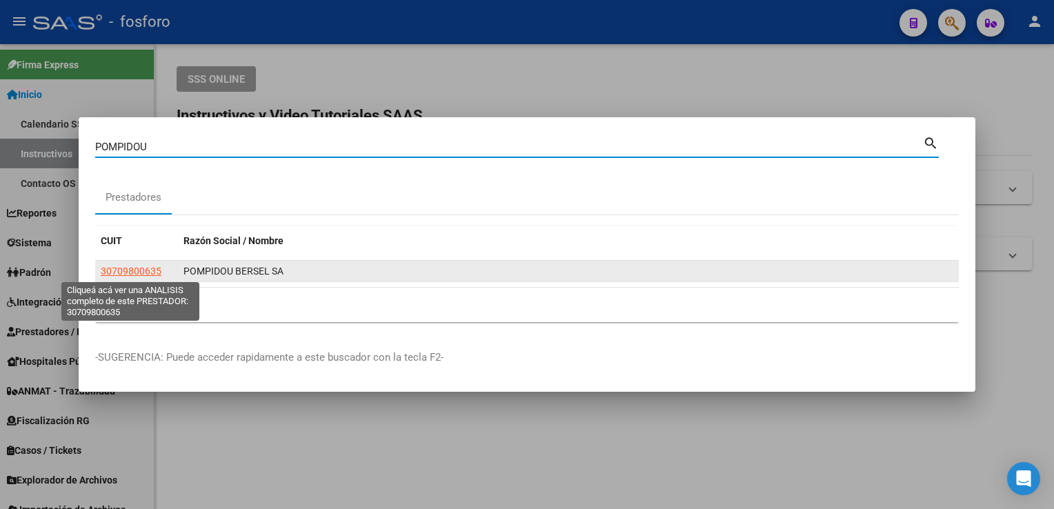
click at [148, 269] on span "30709800635" at bounding box center [131, 271] width 61 height 11
type textarea "30709800635"
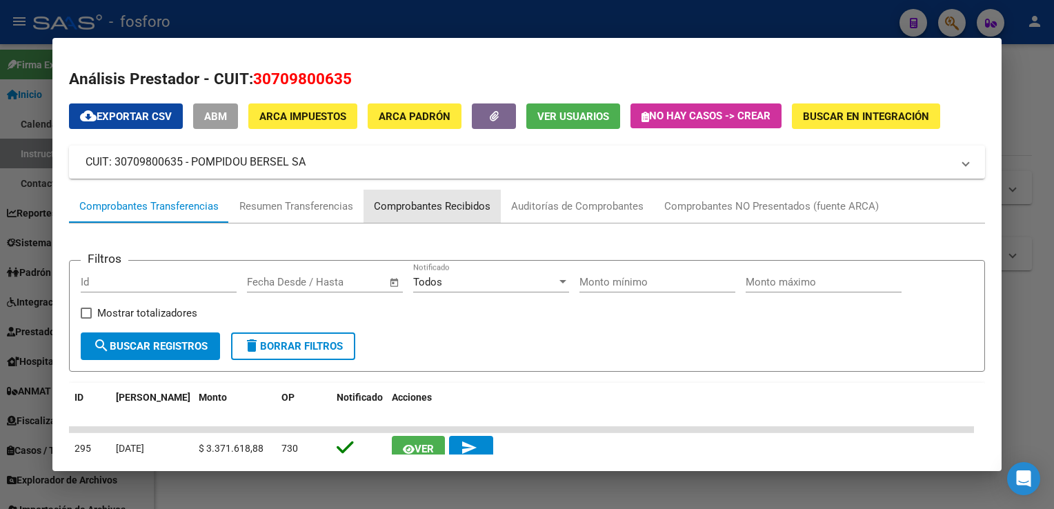
click at [426, 206] on div "Comprobantes Recibidos" at bounding box center [432, 207] width 117 height 16
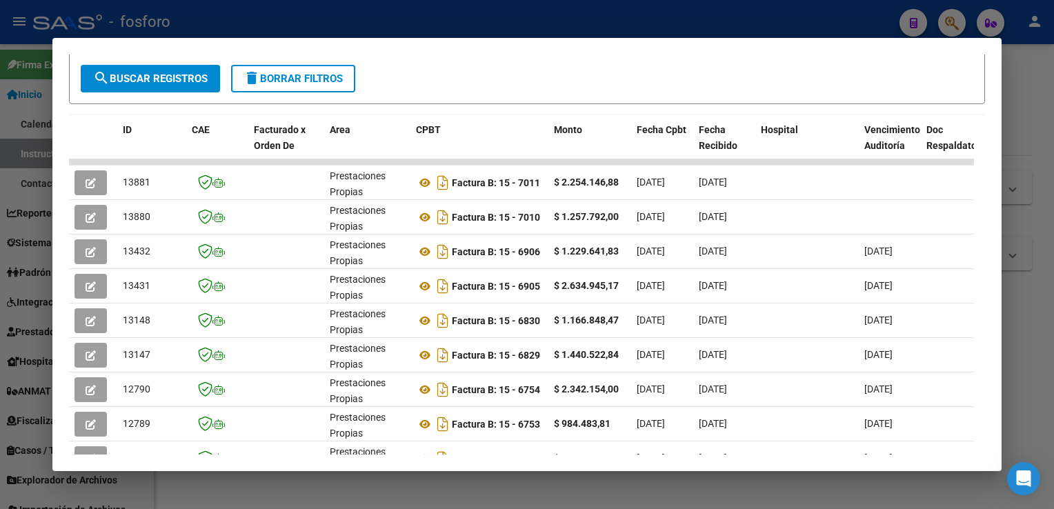
scroll to position [272, 0]
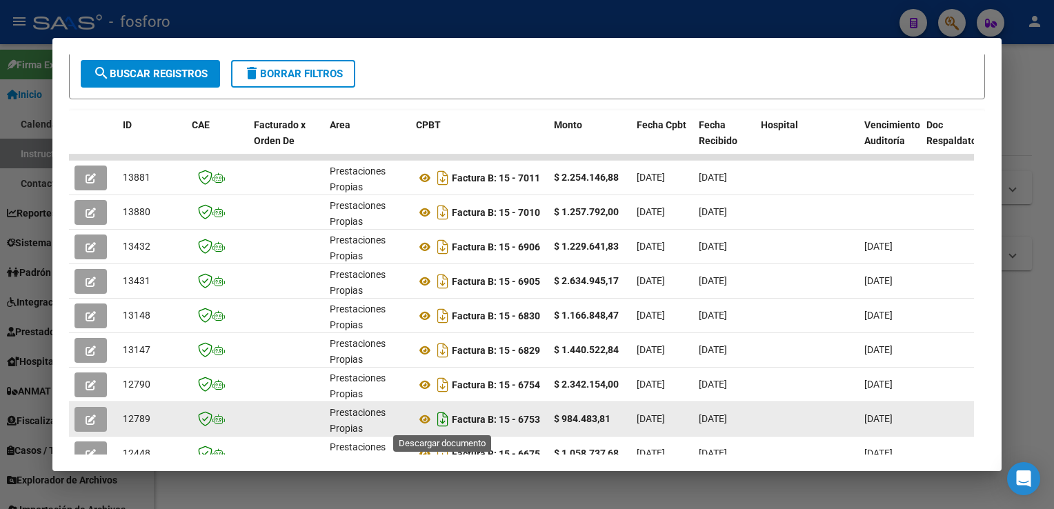
click at [439, 417] on icon "Descargar documento" at bounding box center [443, 419] width 18 height 22
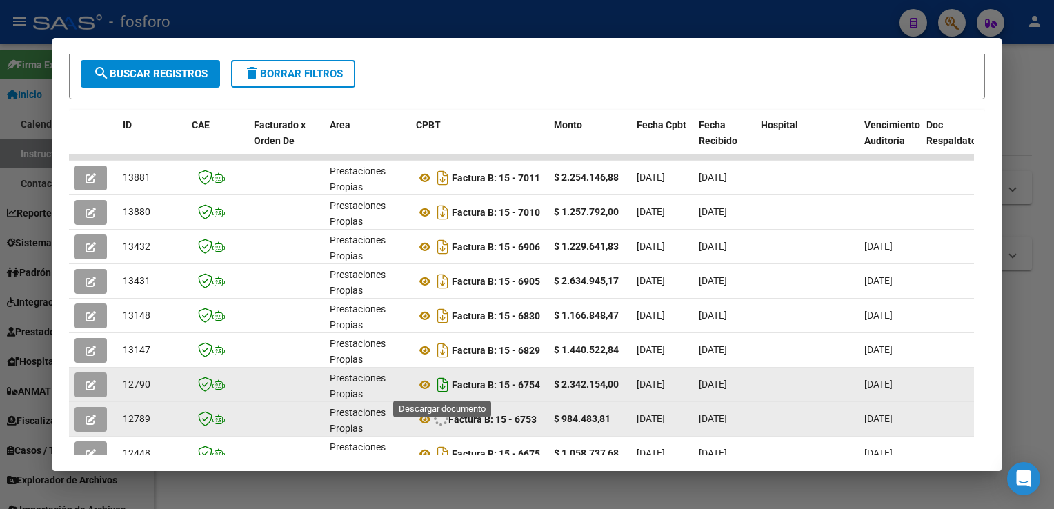
click at [441, 383] on icon "Descargar documento" at bounding box center [443, 385] width 18 height 22
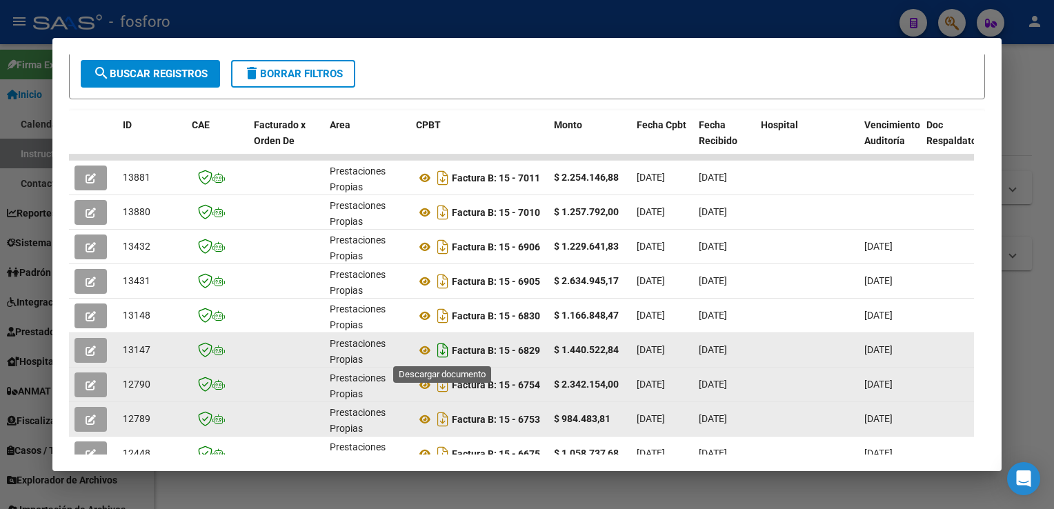
click at [444, 351] on icon "Descargar documento" at bounding box center [443, 350] width 18 height 22
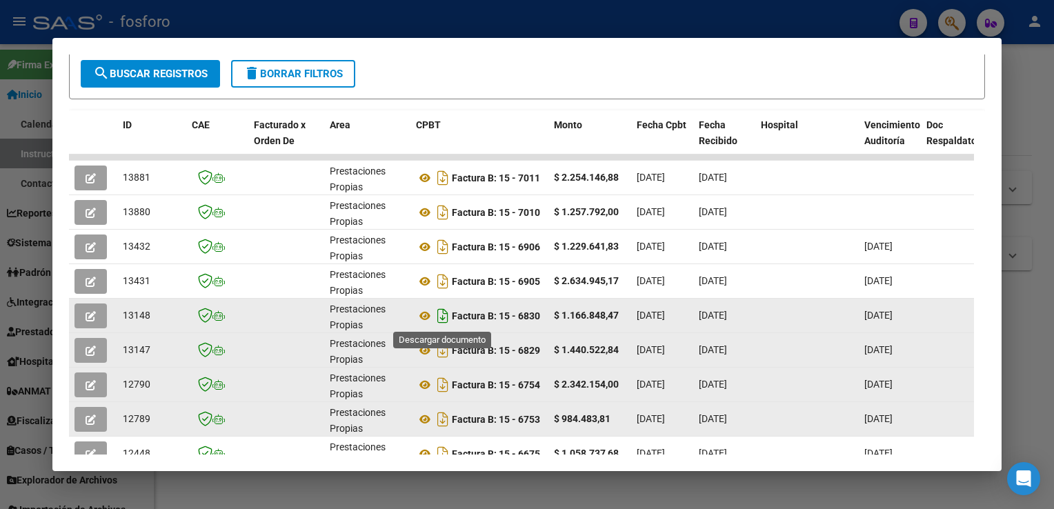
click at [440, 315] on icon "Descargar documento" at bounding box center [443, 316] width 18 height 22
click at [1027, 197] on div at bounding box center [527, 254] width 1054 height 509
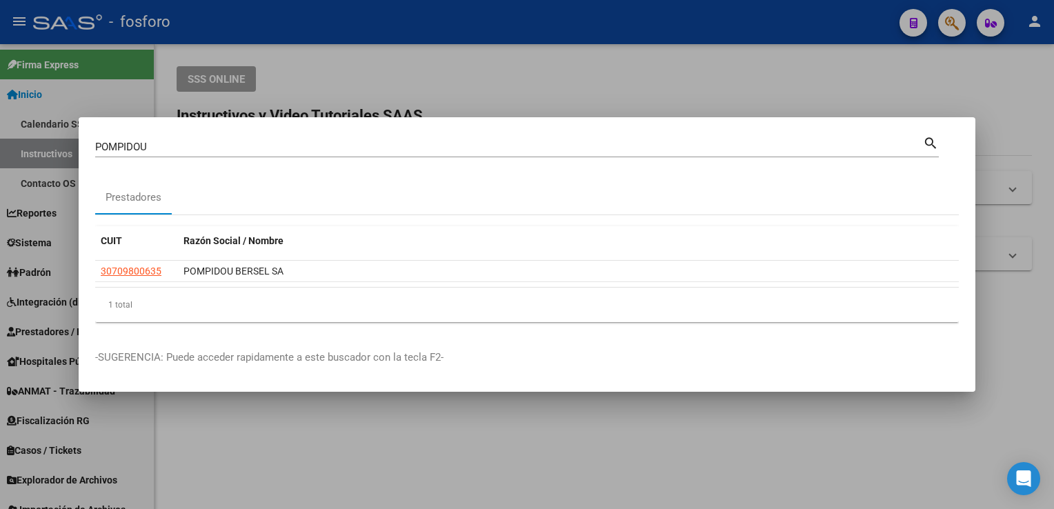
drag, startPoint x: 271, startPoint y: 157, endPoint x: 212, endPoint y: 152, distance: 59.5
click at [219, 157] on div "[PERSON_NAME] (apellido, dni, [PERSON_NAME], [PERSON_NAME], cuit, obra social)" at bounding box center [509, 147] width 828 height 21
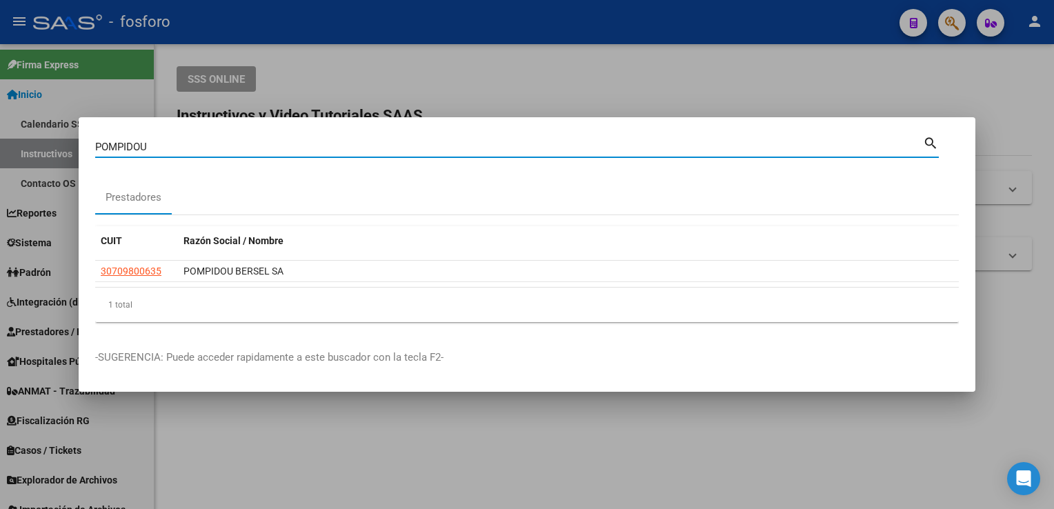
drag, startPoint x: 211, startPoint y: 151, endPoint x: -3, endPoint y: 161, distance: 214.1
click at [0, 161] on html "menu - fosforo person Firma Express Inicio Calendario SSS Instructivos Contacto…" at bounding box center [527, 254] width 1054 height 509
type input "premium"
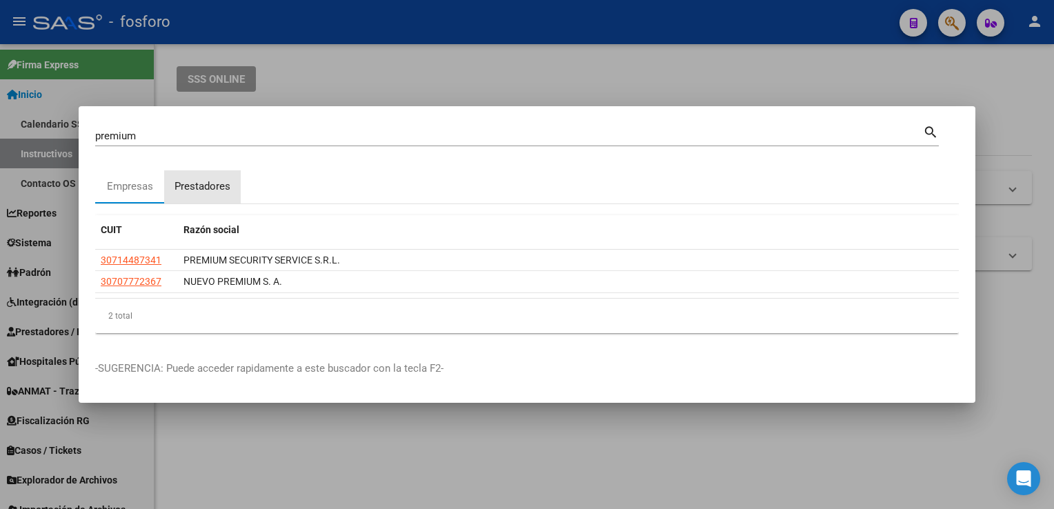
click at [182, 189] on div "Prestadores" at bounding box center [203, 187] width 56 height 16
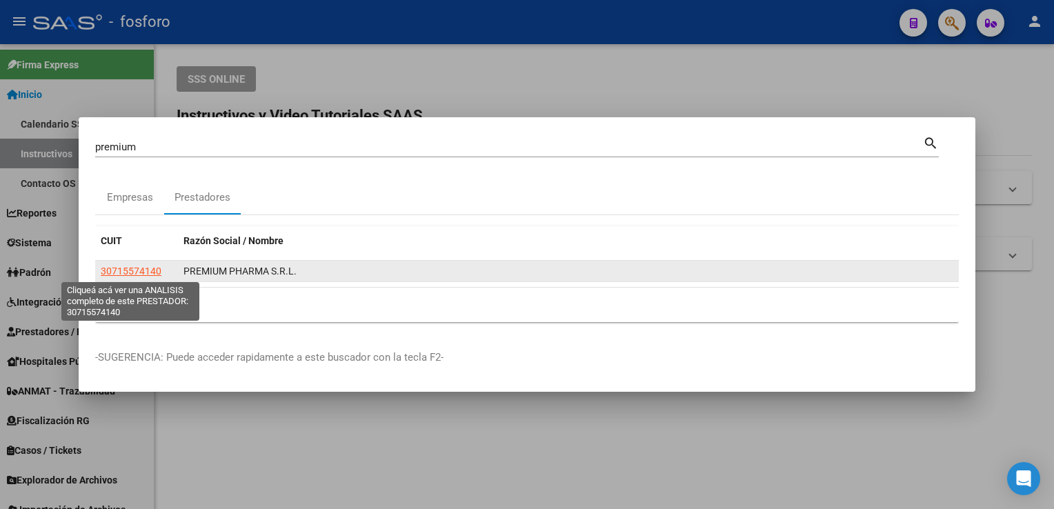
click at [136, 272] on span "30715574140" at bounding box center [131, 271] width 61 height 11
type textarea "30715574140"
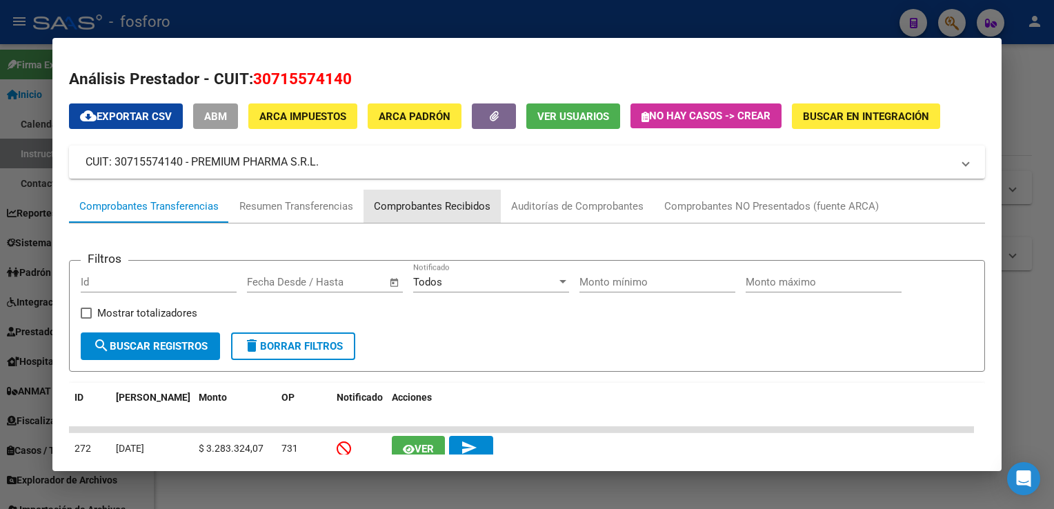
click at [422, 211] on div "Comprobantes Recibidos" at bounding box center [432, 207] width 117 height 16
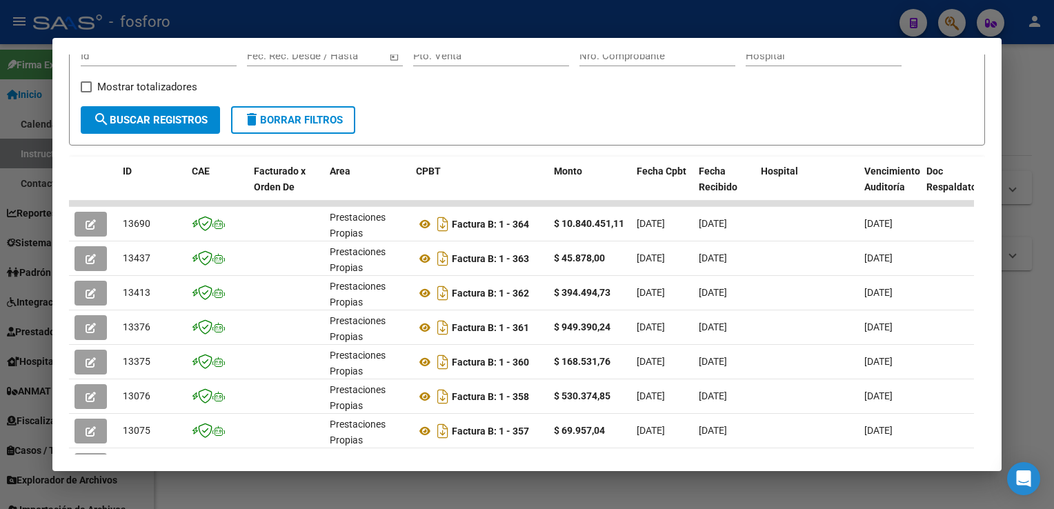
scroll to position [235, 0]
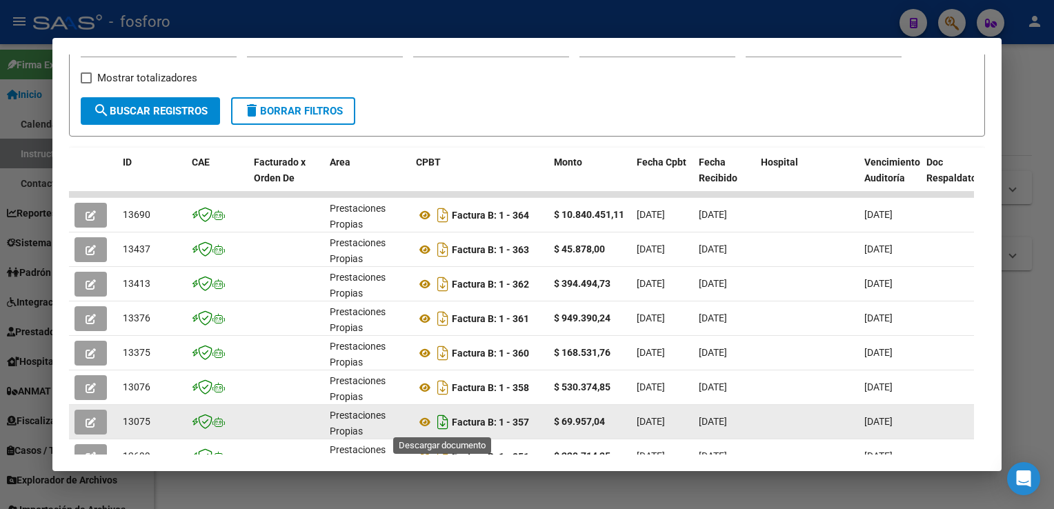
click at [439, 424] on icon "Descargar documento" at bounding box center [443, 422] width 18 height 22
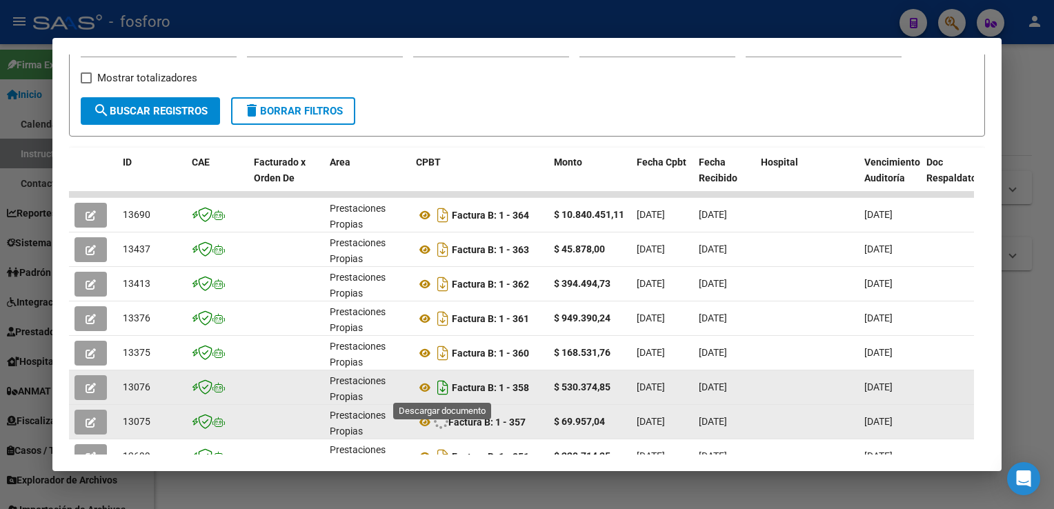
click at [439, 390] on icon "Descargar documento" at bounding box center [443, 388] width 18 height 22
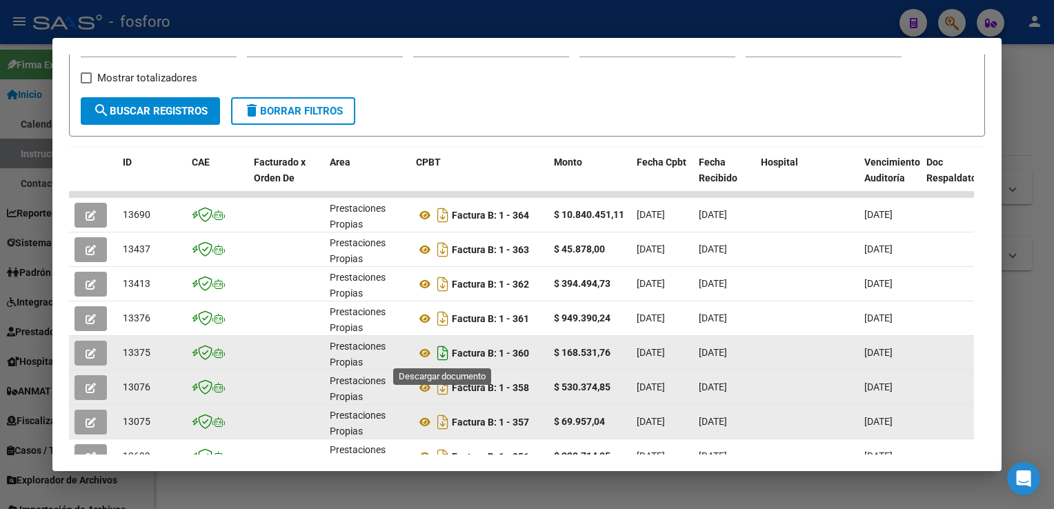
click at [439, 350] on icon "Descargar documento" at bounding box center [443, 353] width 18 height 22
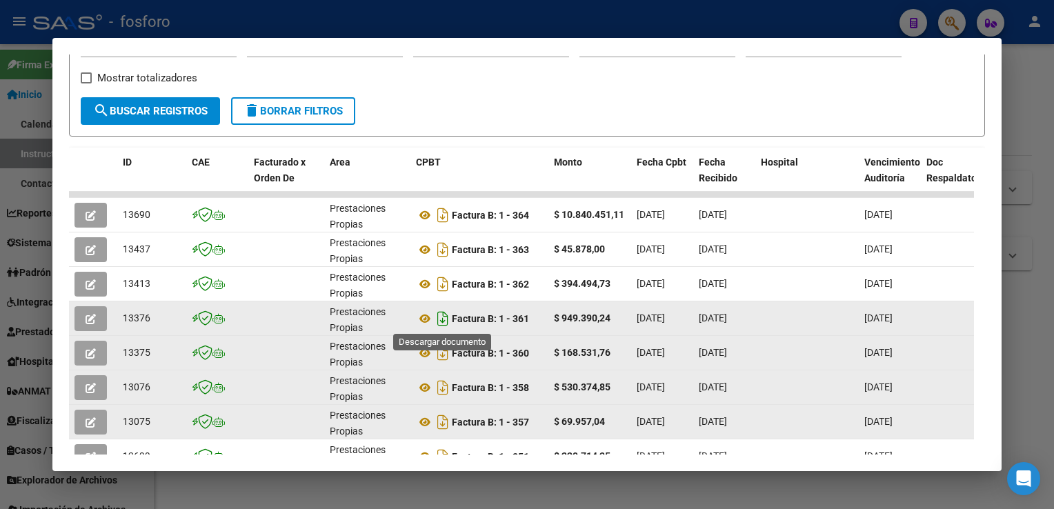
click at [441, 320] on icon "Descargar documento" at bounding box center [443, 319] width 18 height 22
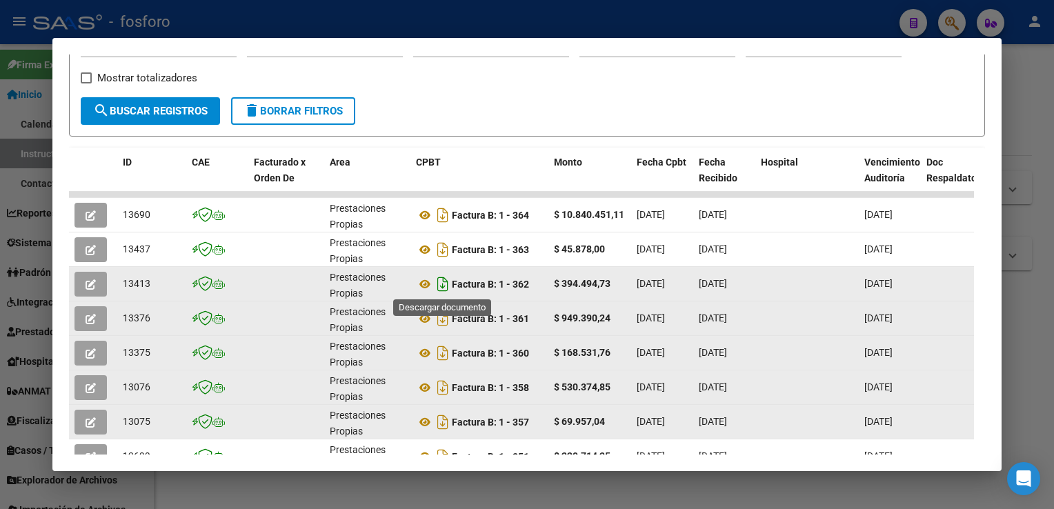
click at [441, 287] on icon "Descargar documento" at bounding box center [443, 284] width 18 height 22
click at [1035, 77] on div at bounding box center [527, 254] width 1054 height 509
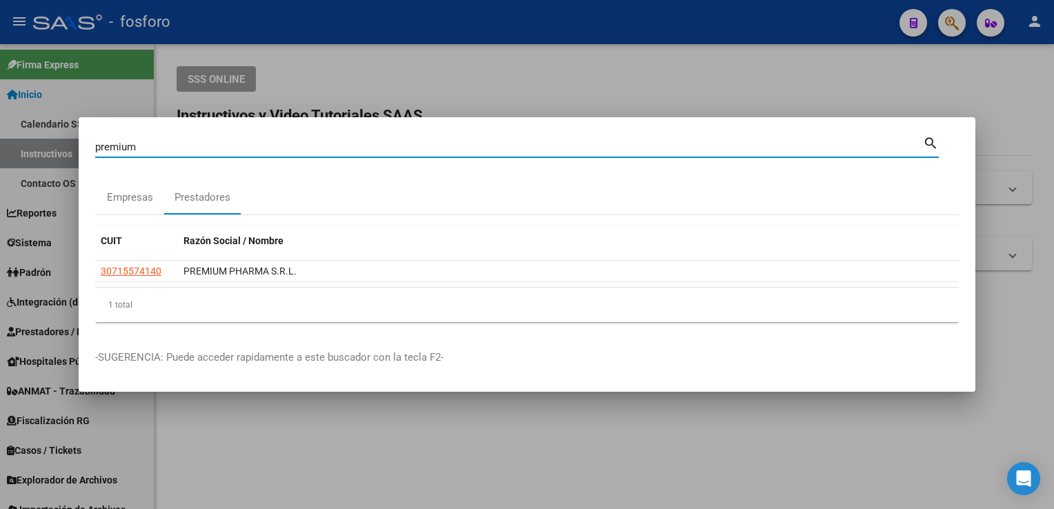
click at [188, 146] on input "premium" at bounding box center [509, 147] width 828 height 12
drag, startPoint x: 185, startPoint y: 153, endPoint x: 50, endPoint y: 155, distance: 135.2
click at [50, 155] on div "premium Buscar (apellido, dni, cuil, nro traspaso, cuit, obra social) search Em…" at bounding box center [527, 254] width 1054 height 509
type input "[DEMOGRAPHIC_DATA]"
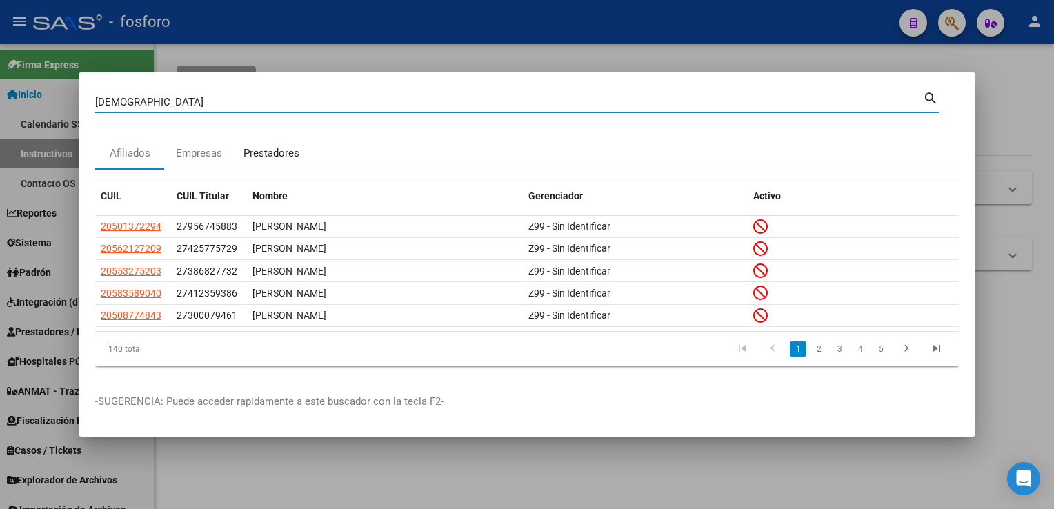
click at [256, 158] on div "Prestadores" at bounding box center [272, 154] width 56 height 16
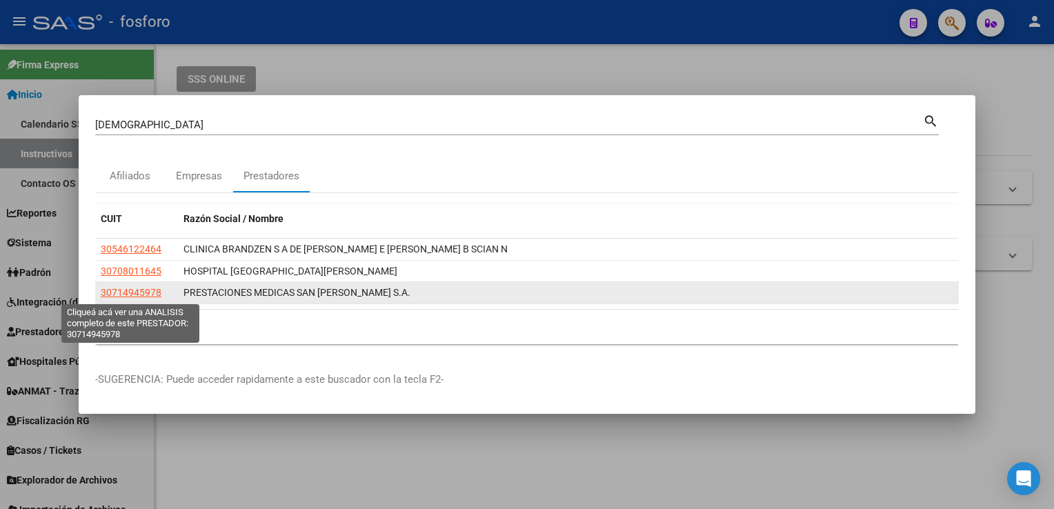
click at [139, 297] on span "30714945978" at bounding box center [131, 292] width 61 height 11
type textarea "30714945978"
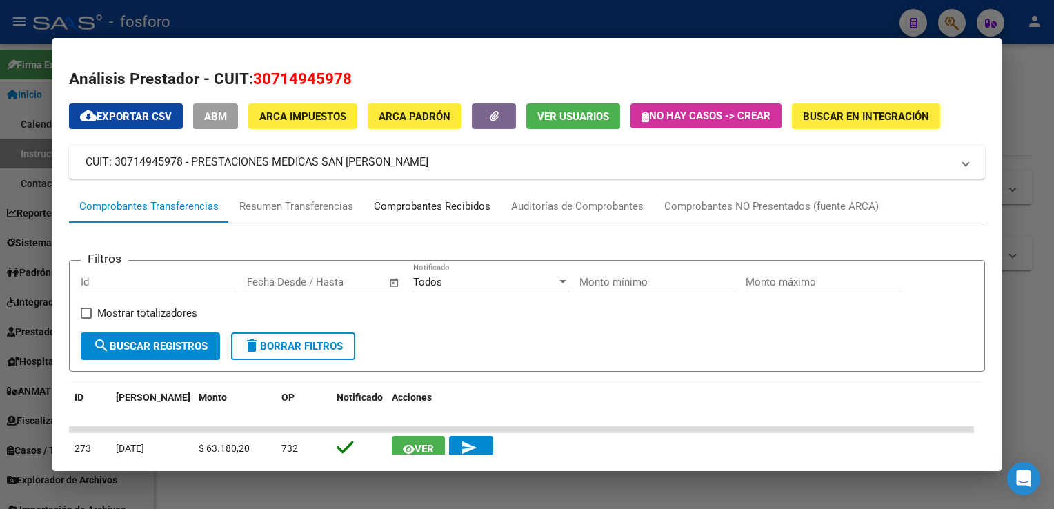
click at [449, 212] on div "Comprobantes Recibidos" at bounding box center [432, 207] width 117 height 16
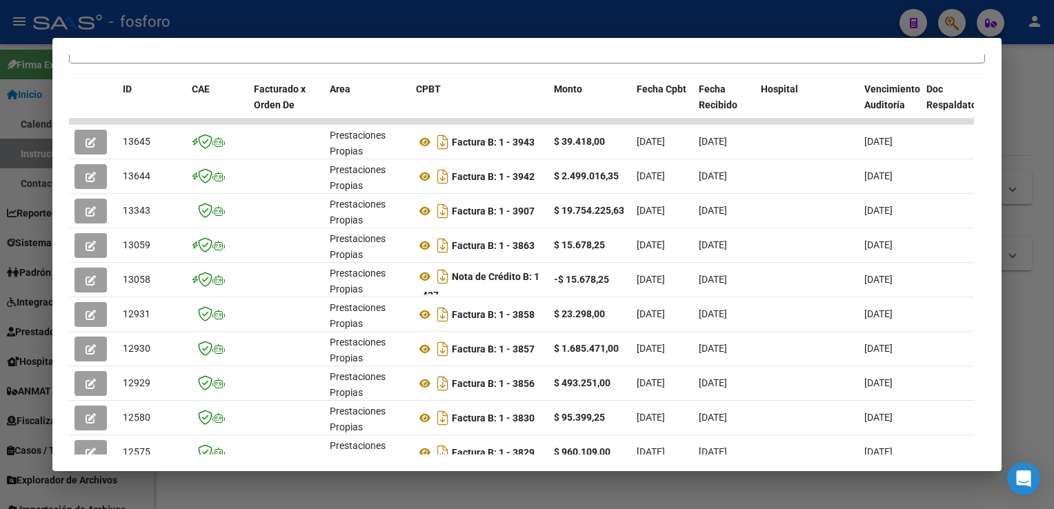
scroll to position [319, 0]
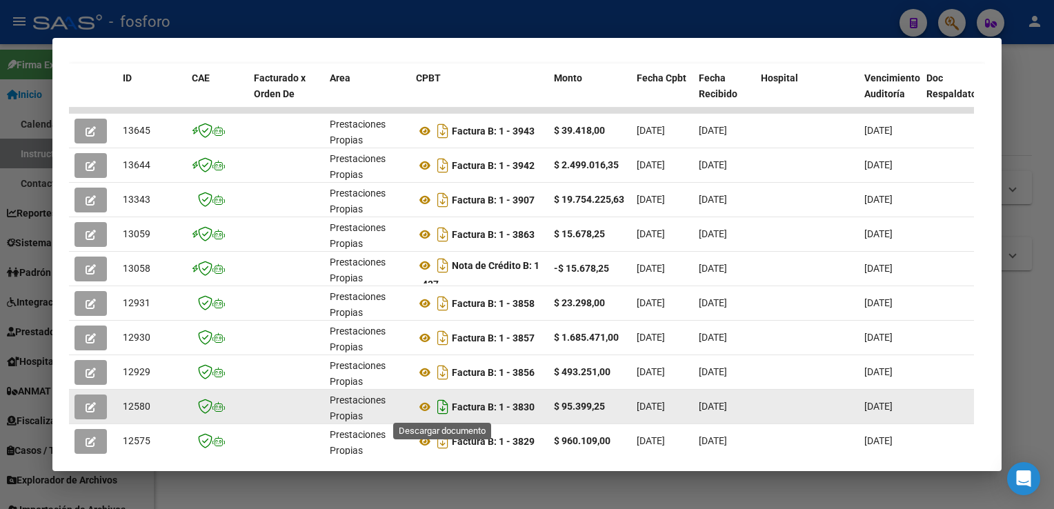
click at [446, 410] on icon "Descargar documento" at bounding box center [443, 407] width 18 height 22
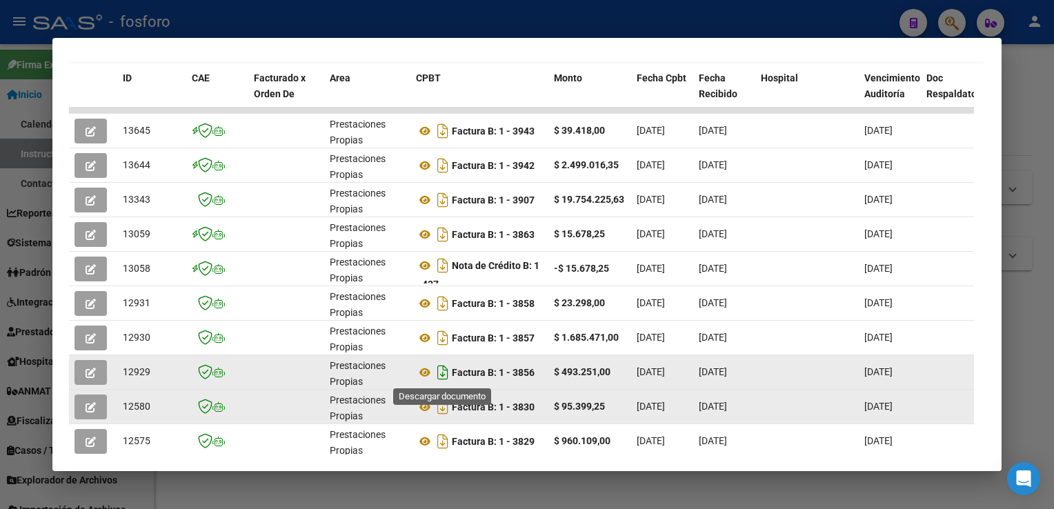
click at [439, 376] on icon "Descargar documento" at bounding box center [443, 372] width 18 height 22
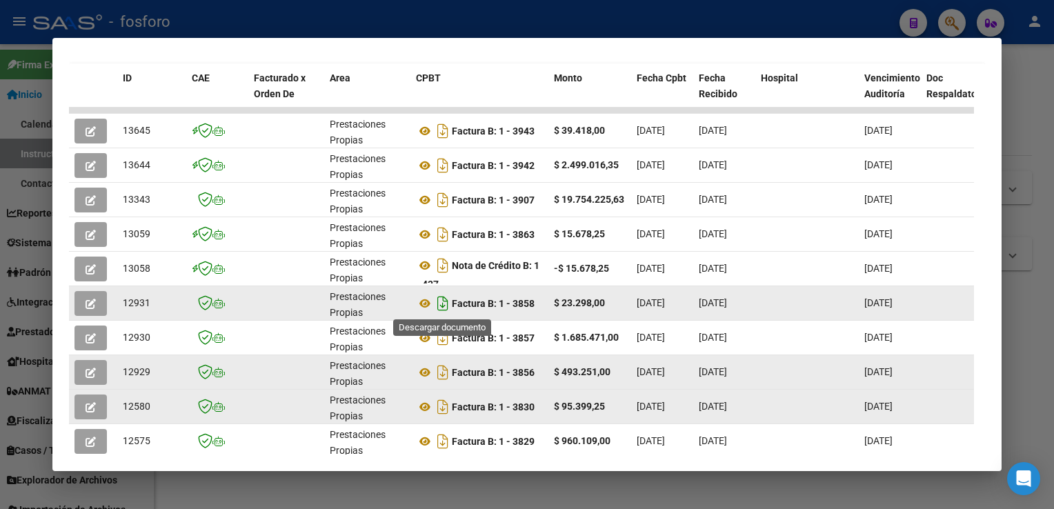
click at [441, 307] on icon "Descargar documento" at bounding box center [443, 303] width 18 height 22
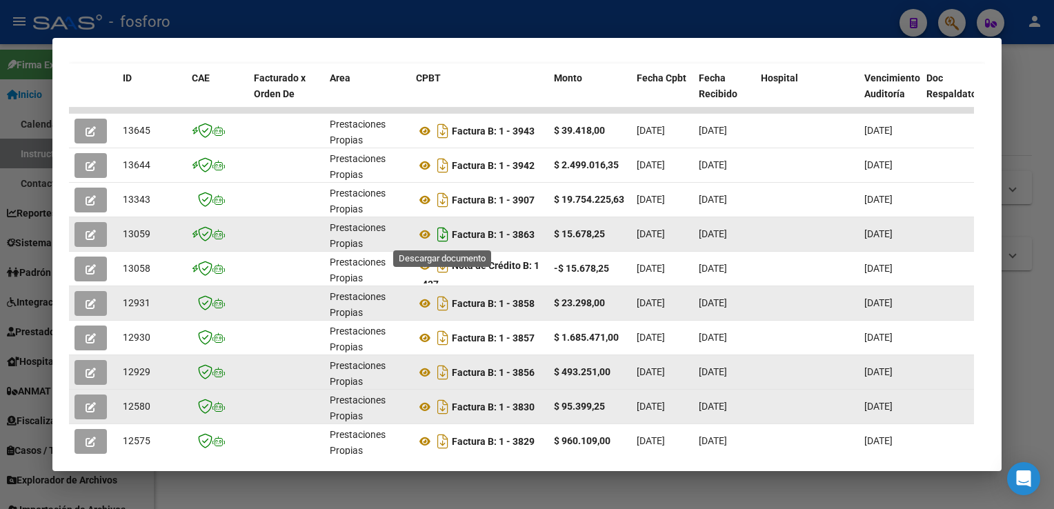
click at [441, 238] on icon "Descargar documento" at bounding box center [443, 235] width 18 height 22
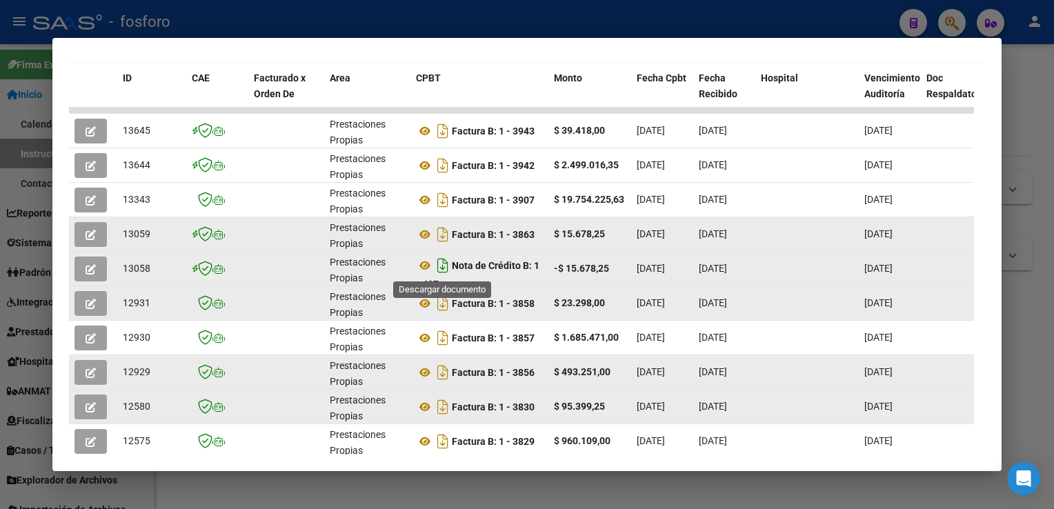
click at [441, 264] on icon "Descargar documento" at bounding box center [443, 266] width 18 height 22
click at [1022, 185] on div at bounding box center [527, 254] width 1054 height 509
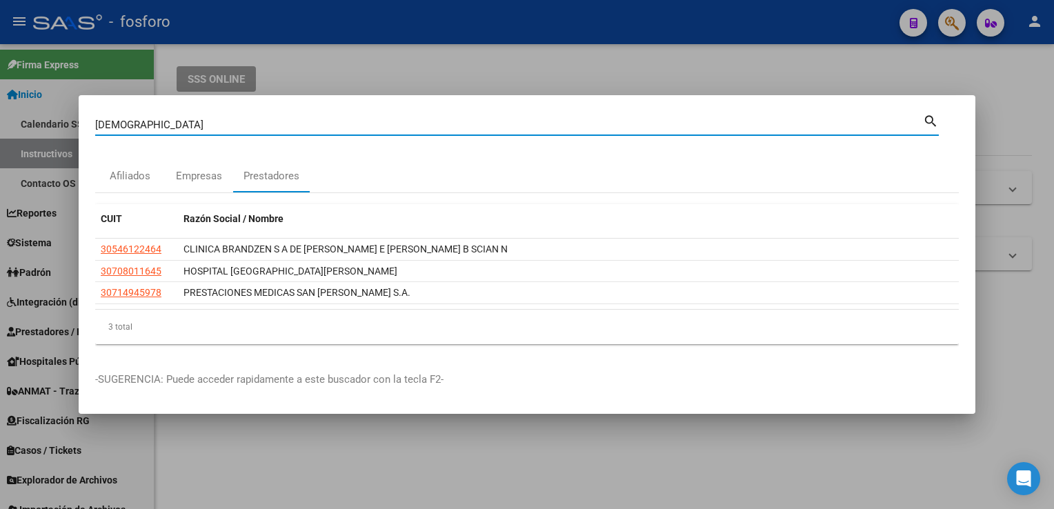
drag, startPoint x: 166, startPoint y: 129, endPoint x: 0, endPoint y: 126, distance: 165.6
click at [0, 128] on html "menu - fosforo person Firma Express Inicio Calendario SSS Instructivos Contacto…" at bounding box center [527, 254] width 1054 height 509
type input "prisa"
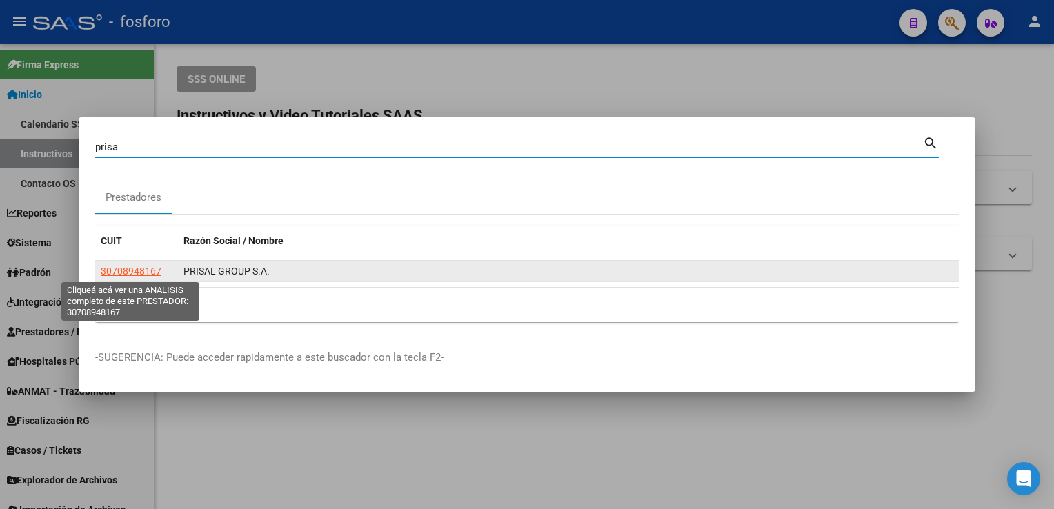
click at [155, 272] on span "30708948167" at bounding box center [131, 271] width 61 height 11
type textarea "30708948167"
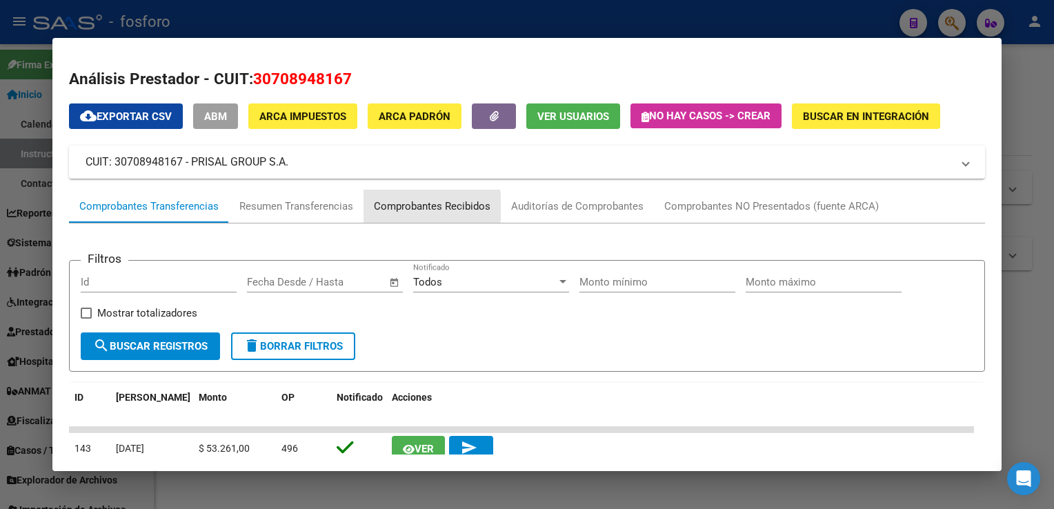
click at [373, 208] on div "Comprobantes Recibidos" at bounding box center [432, 206] width 137 height 33
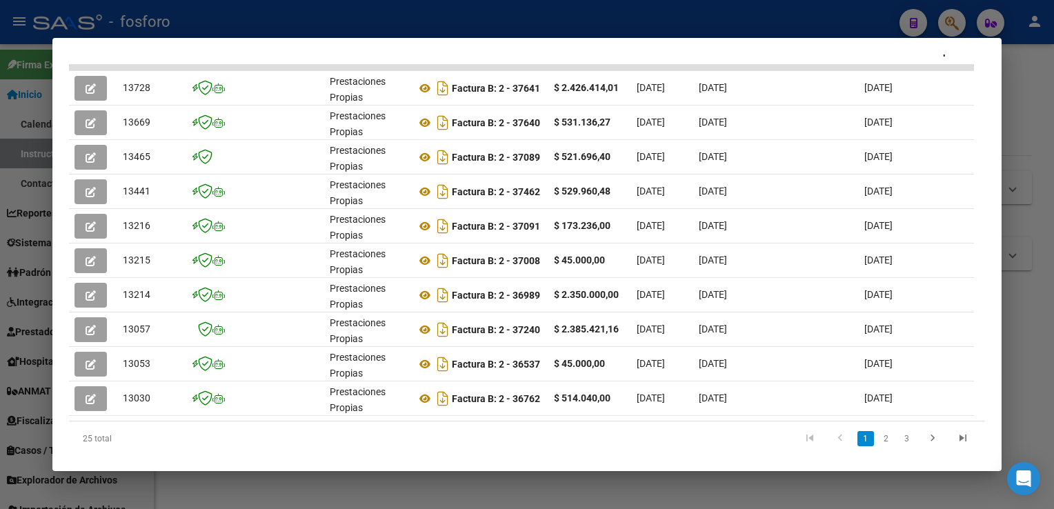
scroll to position [366, 0]
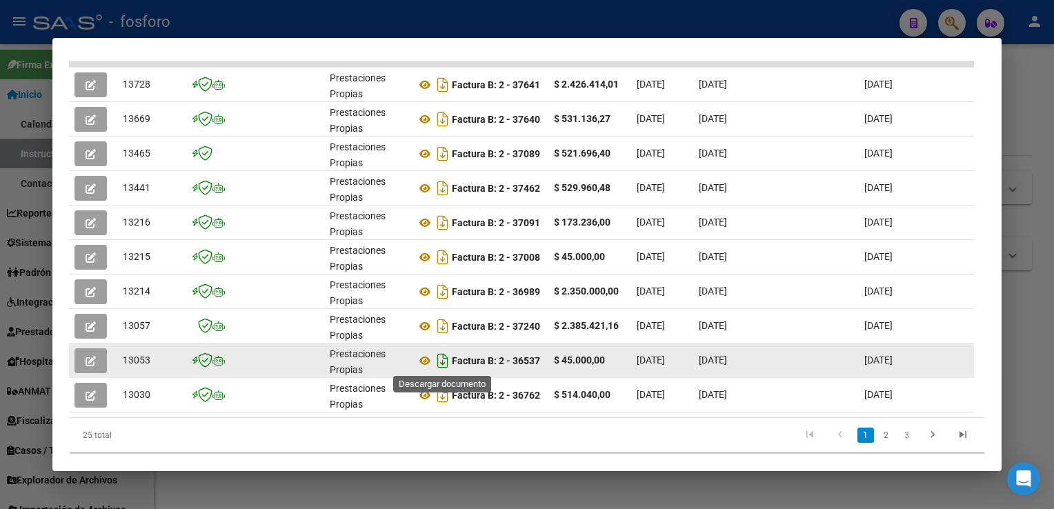
click at [442, 358] on icon "Descargar documento" at bounding box center [443, 361] width 18 height 22
click at [559, 439] on datatable-pager "1 2 3" at bounding box center [617, 435] width 721 height 23
click at [878, 443] on link "2" at bounding box center [886, 435] width 17 height 15
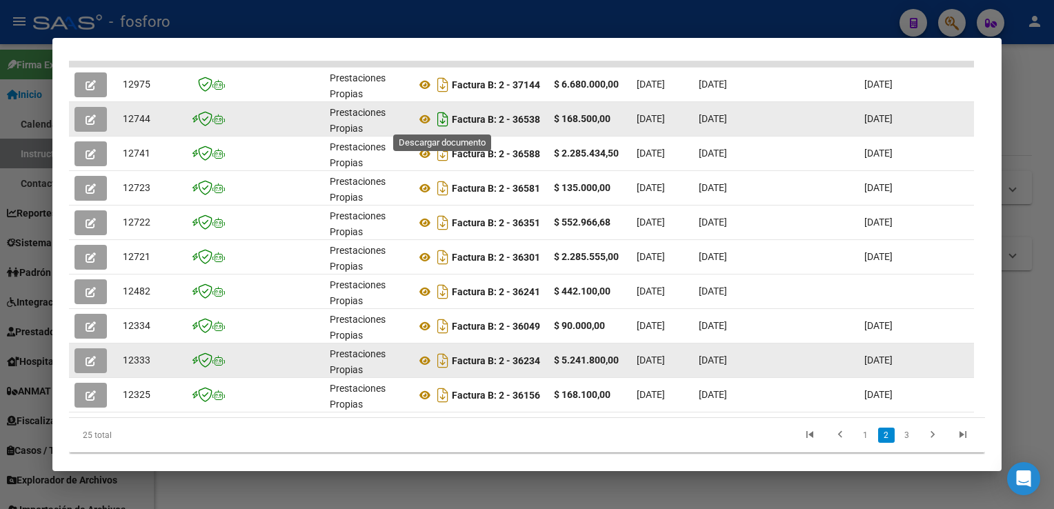
click at [443, 119] on icon "Descargar documento" at bounding box center [443, 119] width 18 height 22
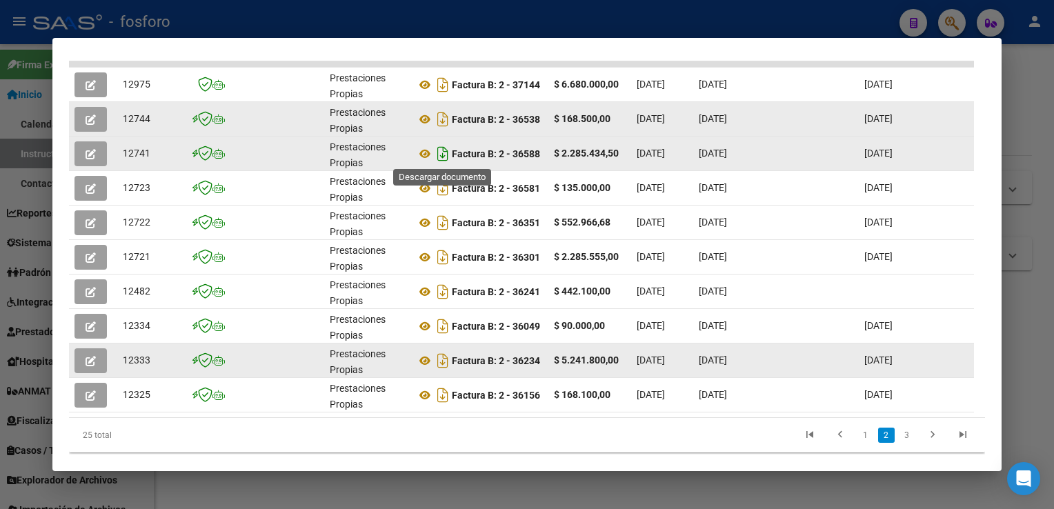
click at [443, 150] on icon "Descargar documento" at bounding box center [443, 154] width 18 height 22
click at [857, 443] on link "1" at bounding box center [865, 435] width 17 height 15
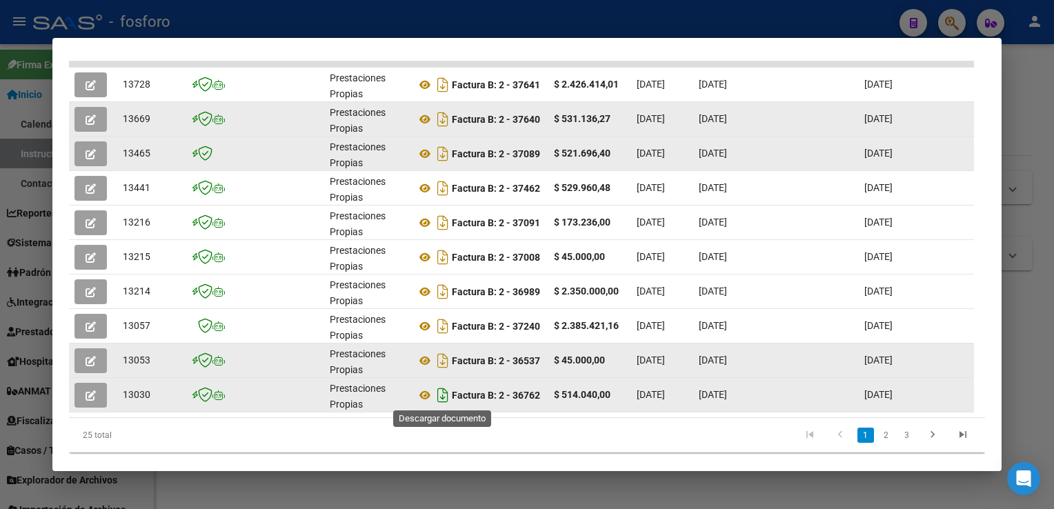
click at [448, 395] on icon "Descargar documento" at bounding box center [443, 395] width 18 height 22
click at [514, 447] on datatable-pager "1 2 3" at bounding box center [617, 435] width 721 height 23
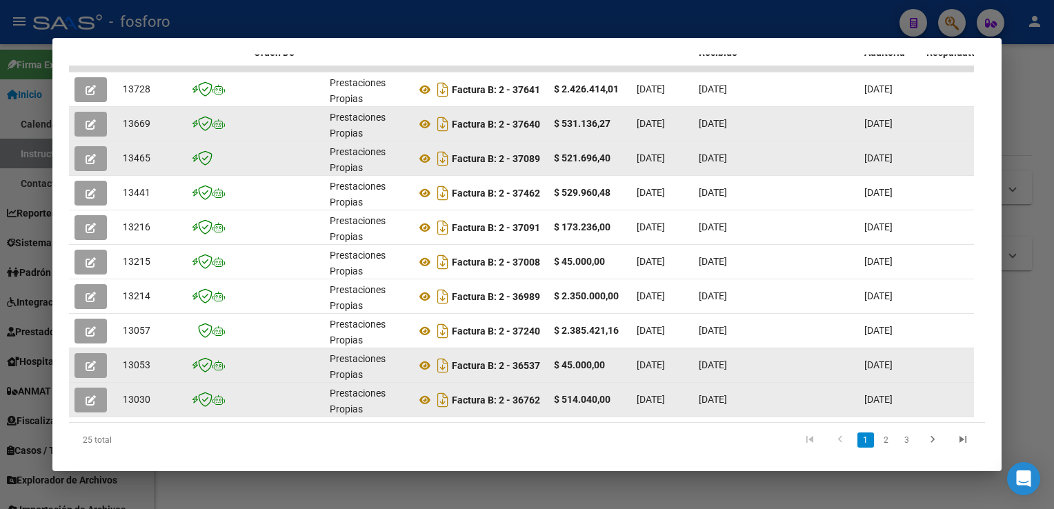
scroll to position [368, 0]
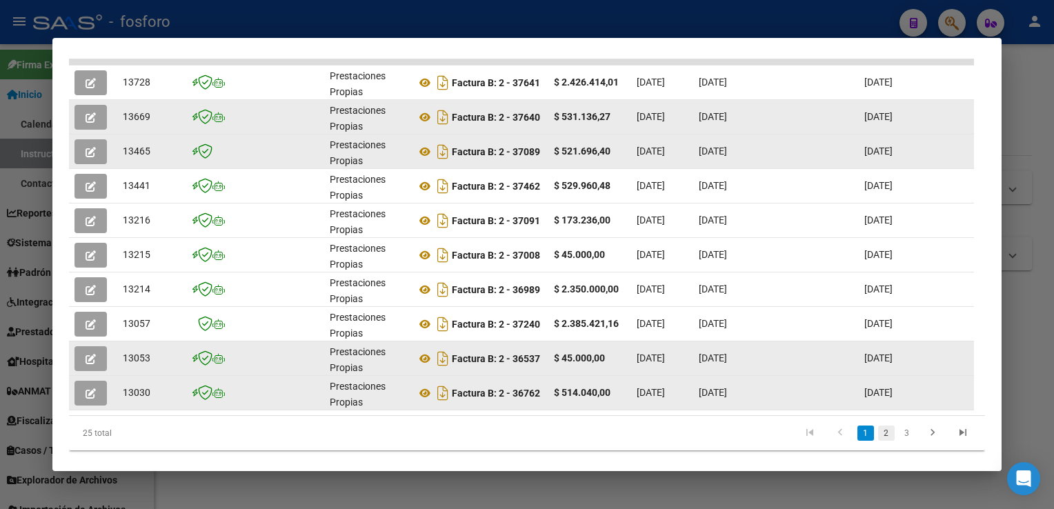
click at [879, 441] on link "2" at bounding box center [886, 433] width 17 height 15
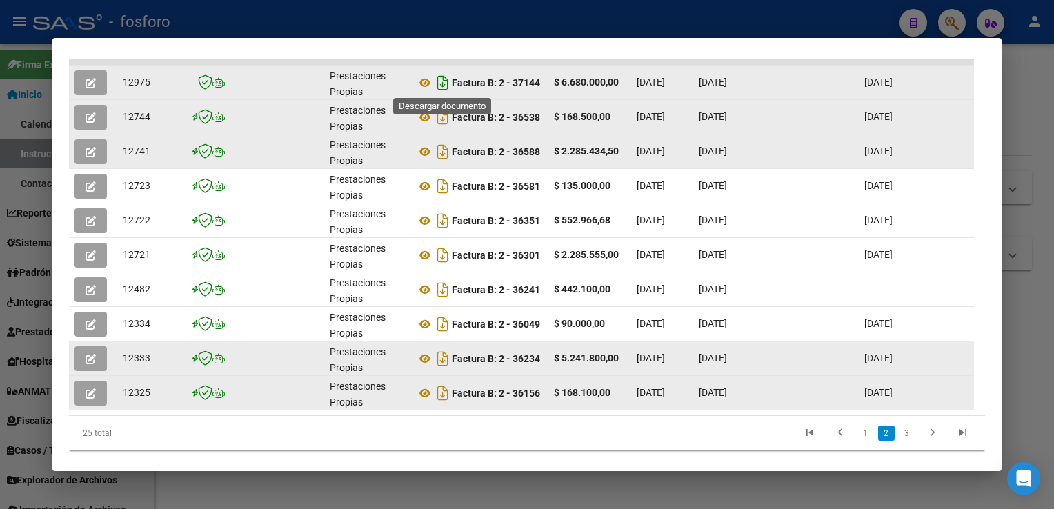
click at [440, 87] on icon "Descargar documento" at bounding box center [443, 83] width 18 height 22
click at [682, 445] on datatable-pager "1 2 3" at bounding box center [617, 432] width 721 height 23
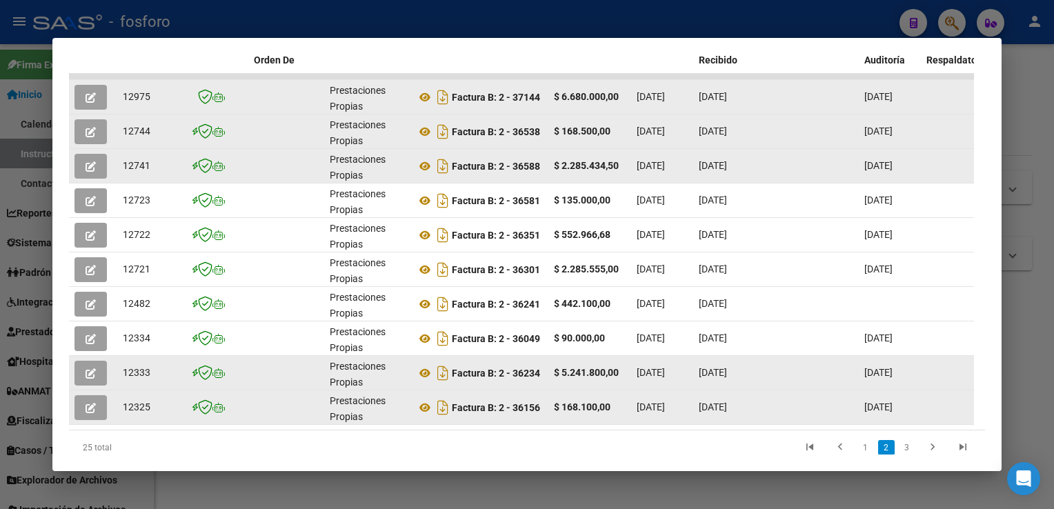
scroll to position [330, 0]
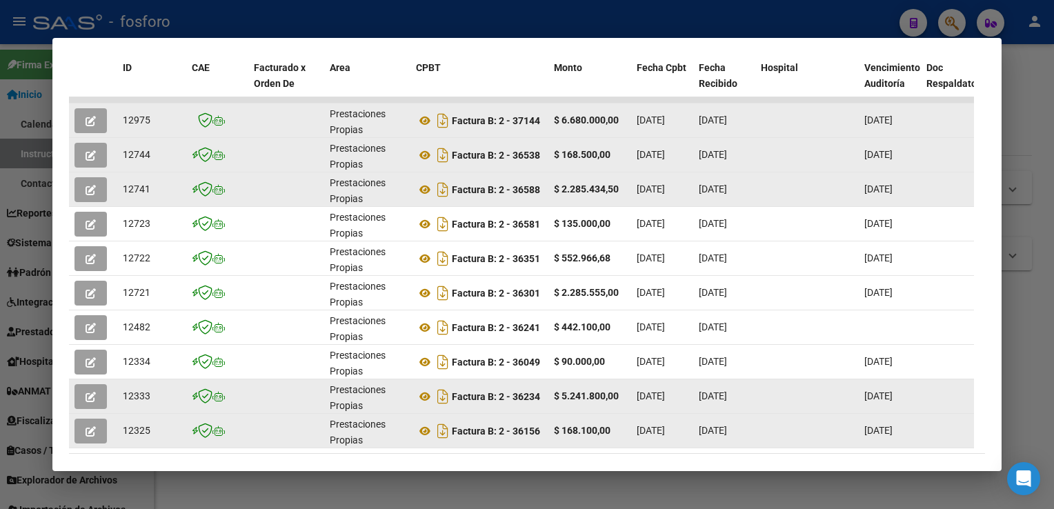
drag, startPoint x: 1002, startPoint y: 348, endPoint x: 1002, endPoint y: 406, distance: 58.0
click at [1002, 406] on div at bounding box center [527, 254] width 1054 height 509
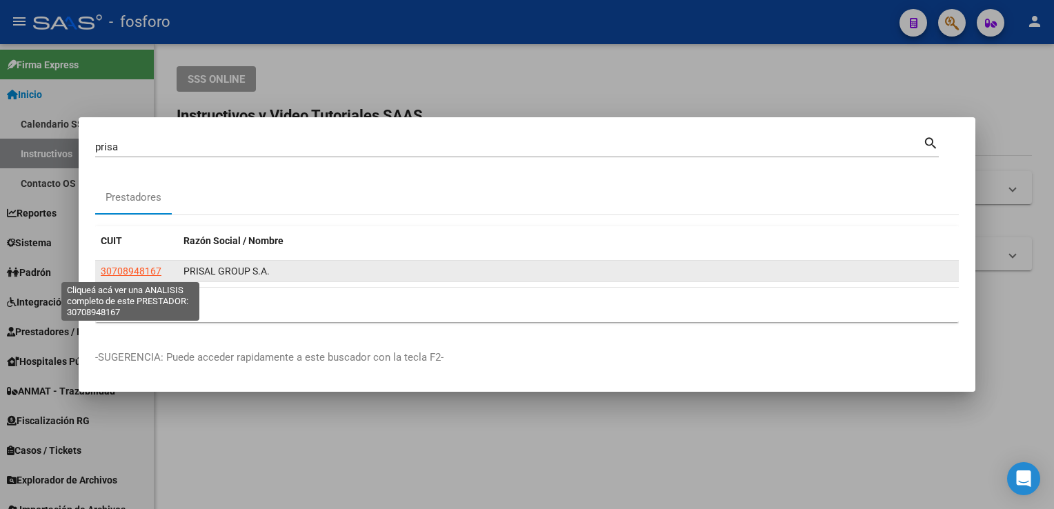
click at [147, 275] on span "30708948167" at bounding box center [131, 271] width 61 height 11
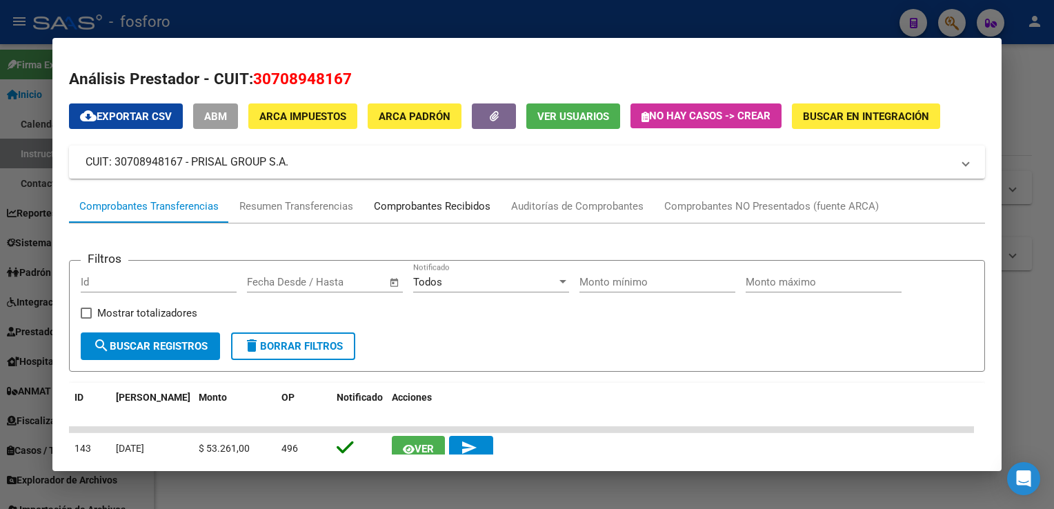
click at [404, 201] on div "Comprobantes Recibidos" at bounding box center [432, 207] width 117 height 16
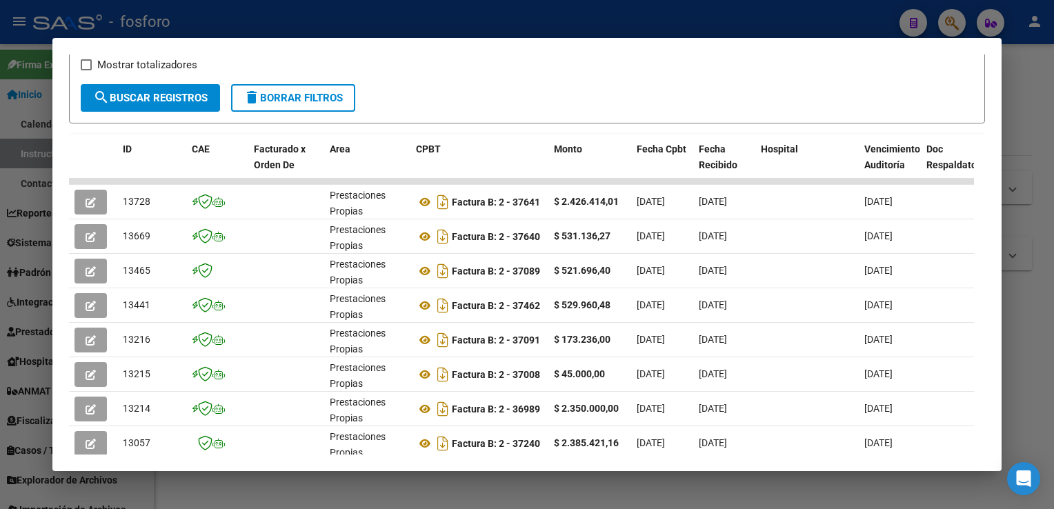
scroll to position [399, 0]
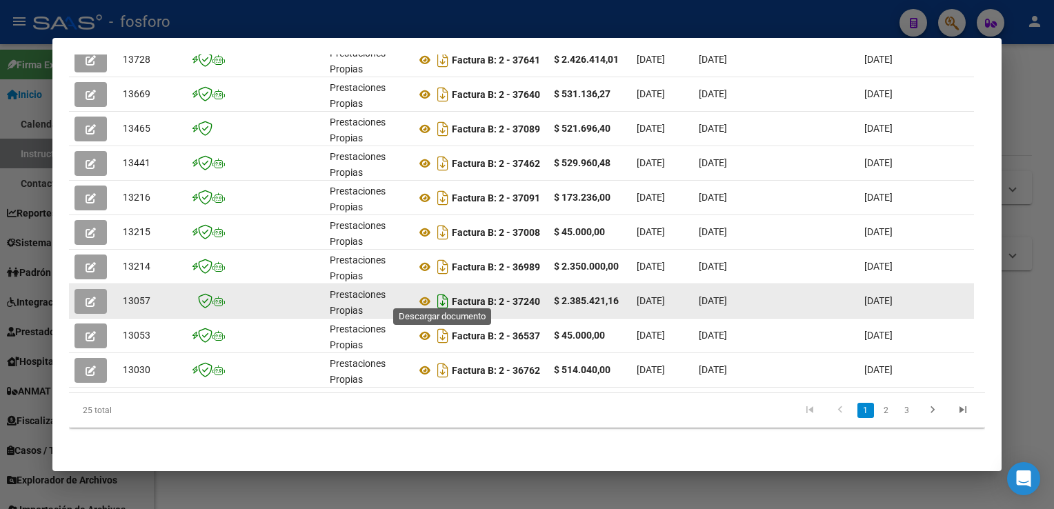
click at [444, 290] on icon "Descargar documento" at bounding box center [443, 301] width 18 height 22
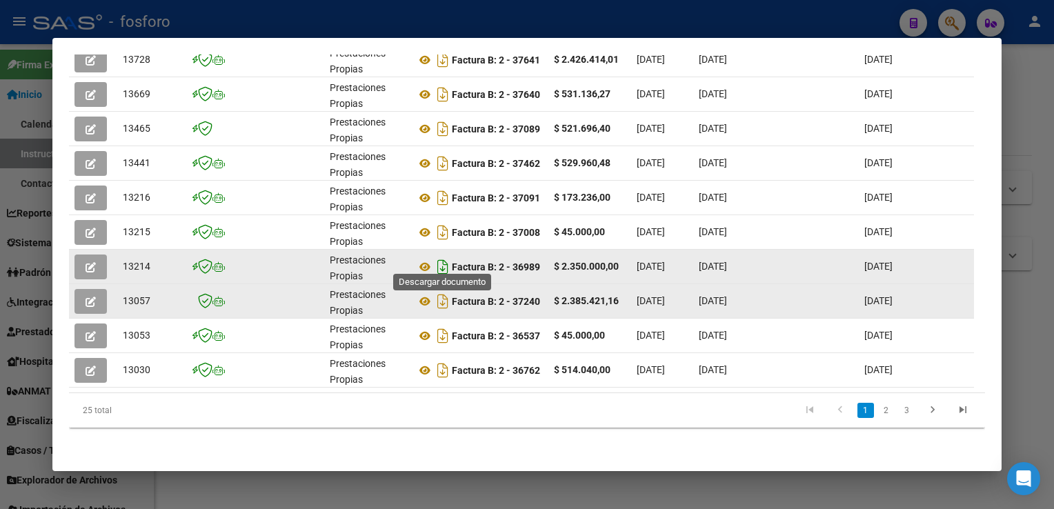
click at [444, 256] on icon "Descargar documento" at bounding box center [443, 267] width 18 height 22
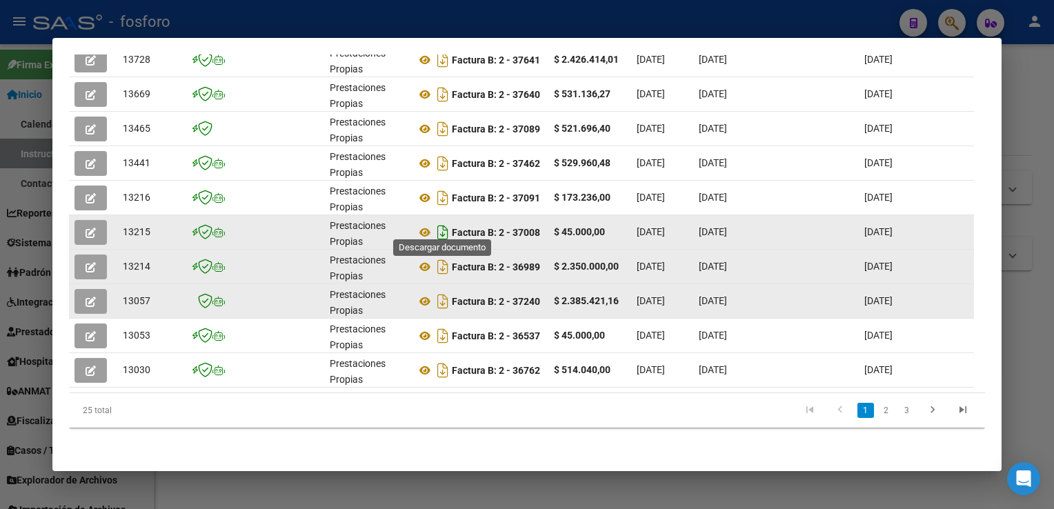
click at [444, 221] on icon "Descargar documento" at bounding box center [443, 232] width 18 height 22
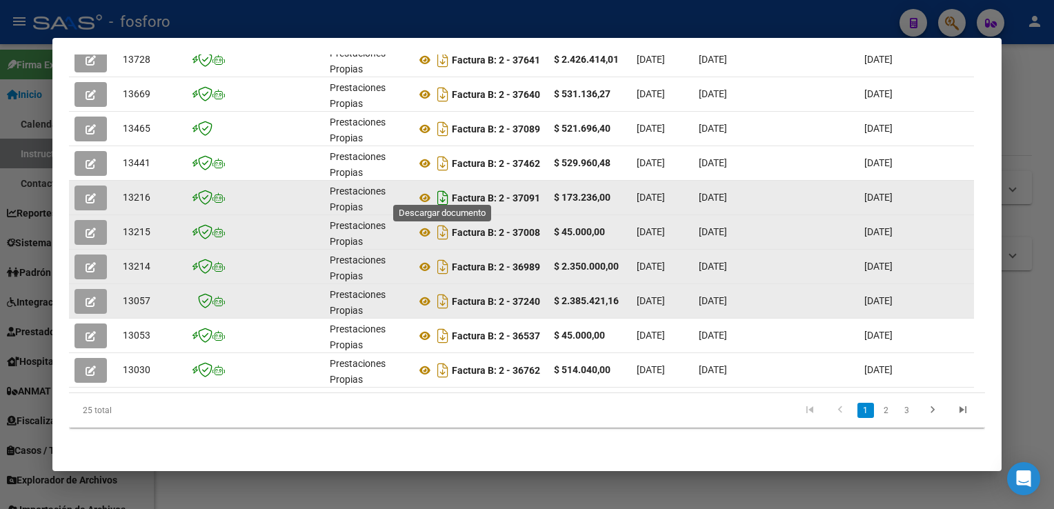
click at [443, 188] on icon "Descargar documento" at bounding box center [443, 198] width 18 height 22
click at [1029, 157] on div at bounding box center [527, 254] width 1054 height 509
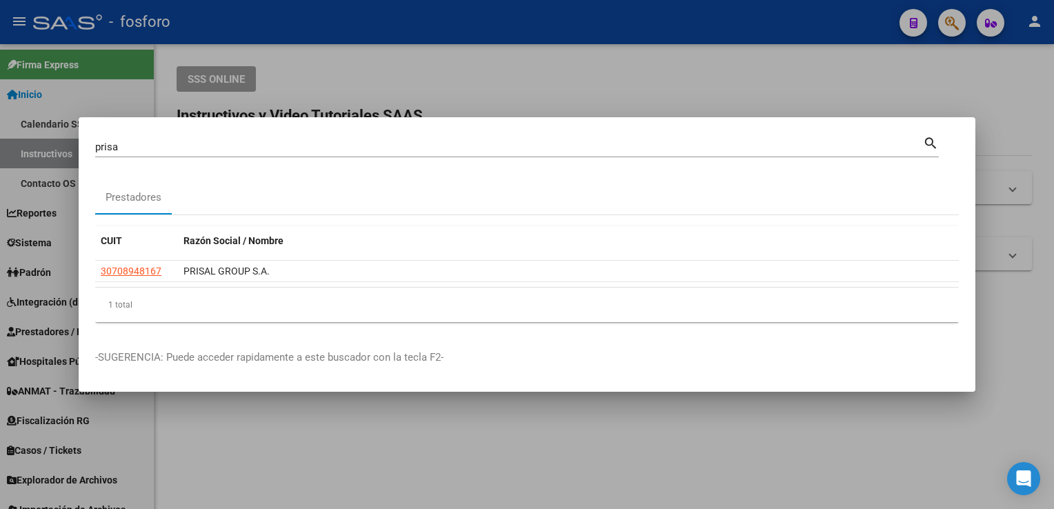
click at [251, 152] on input "prisa" at bounding box center [509, 147] width 828 height 12
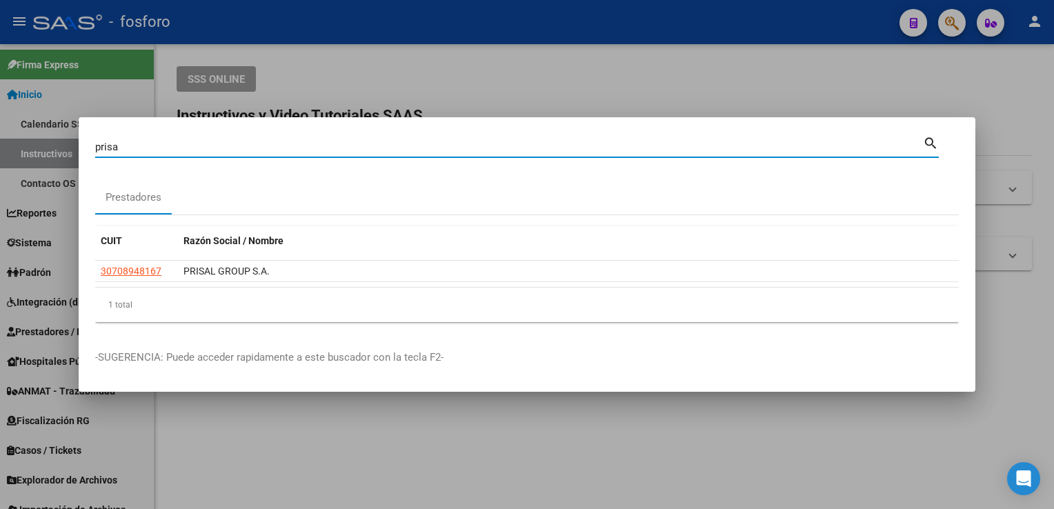
click at [251, 152] on input "prisa" at bounding box center [509, 147] width 828 height 12
type input "quemedical"
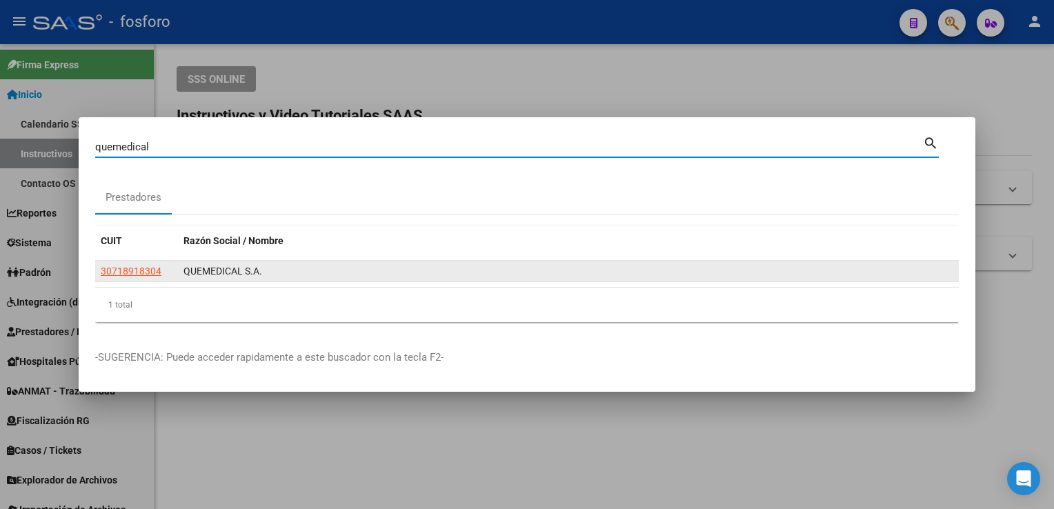
click at [132, 279] on datatable-body-cell "30718918304" at bounding box center [136, 271] width 83 height 21
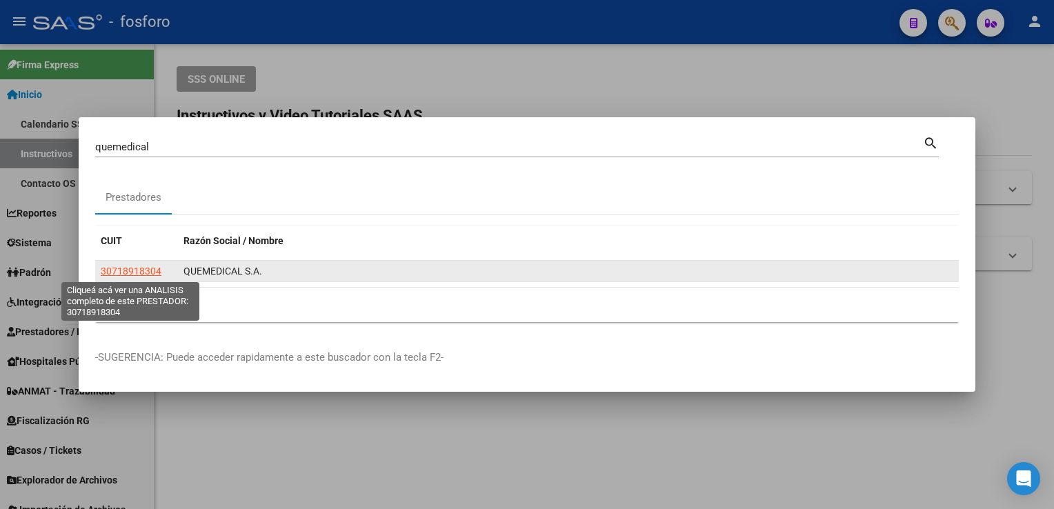
click at [132, 271] on span "30718918304" at bounding box center [131, 271] width 61 height 11
type textarea "30718918304"
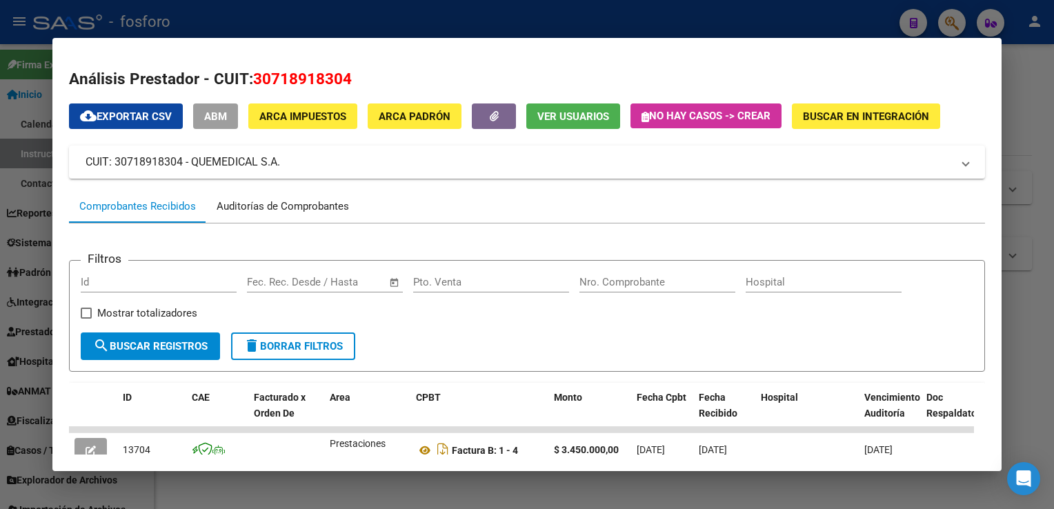
click at [288, 208] on div "Auditorías de Comprobantes" at bounding box center [283, 207] width 132 height 16
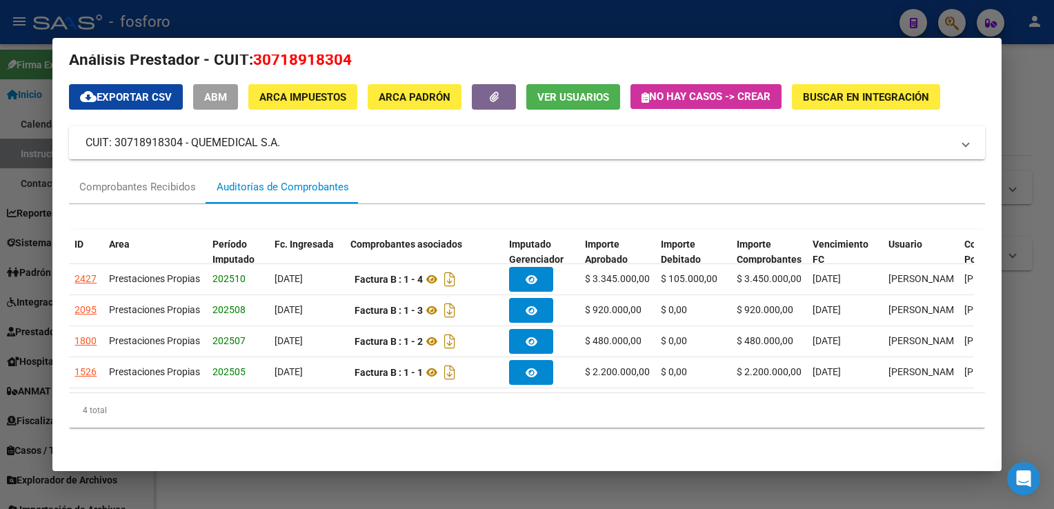
scroll to position [43, 0]
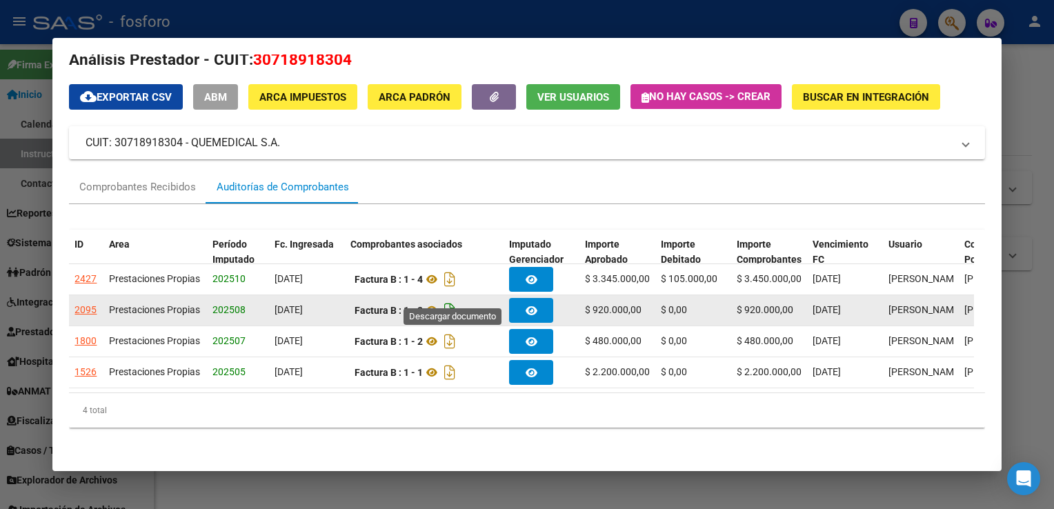
click at [450, 299] on icon "Descargar documento" at bounding box center [450, 310] width 18 height 22
click at [1026, 170] on div at bounding box center [527, 254] width 1054 height 509
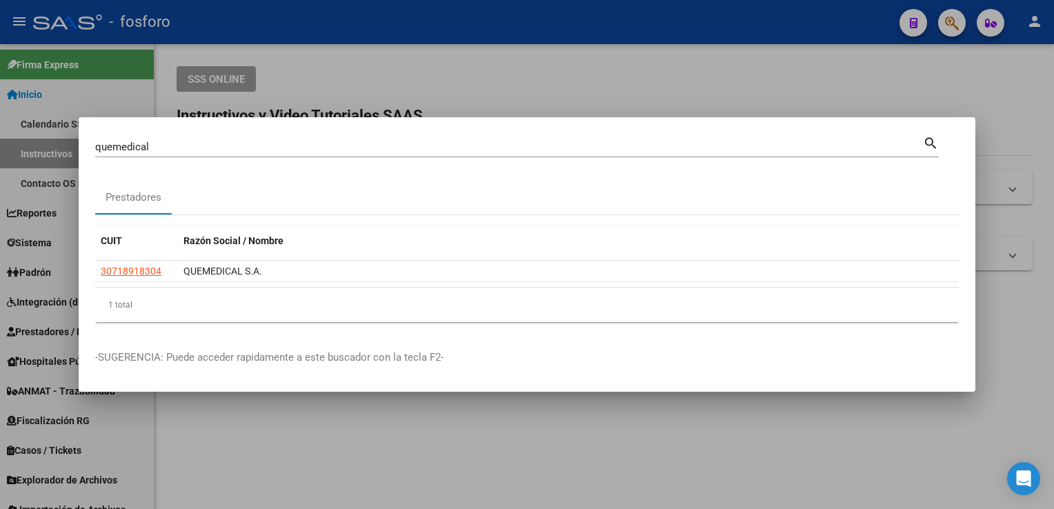
click at [221, 152] on input "quemedical" at bounding box center [509, 147] width 828 height 12
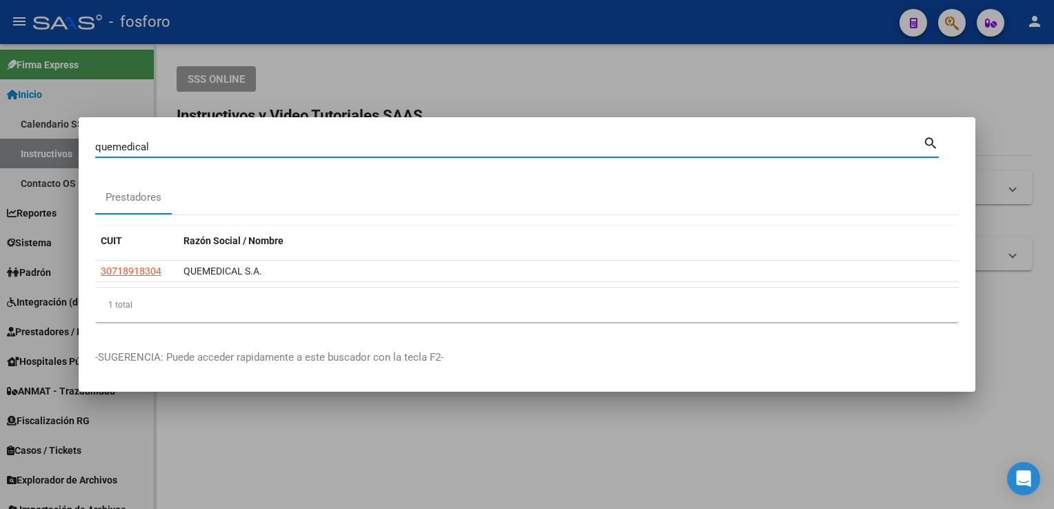
click at [221, 152] on input "quemedical" at bounding box center [509, 147] width 828 height 12
type input "quintana"
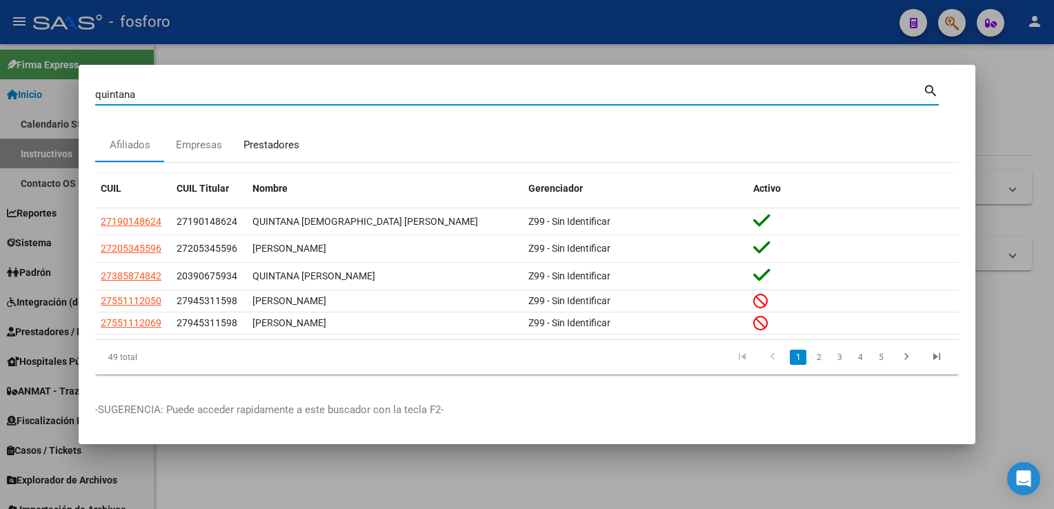
click at [276, 141] on div "Prestadores" at bounding box center [272, 145] width 56 height 16
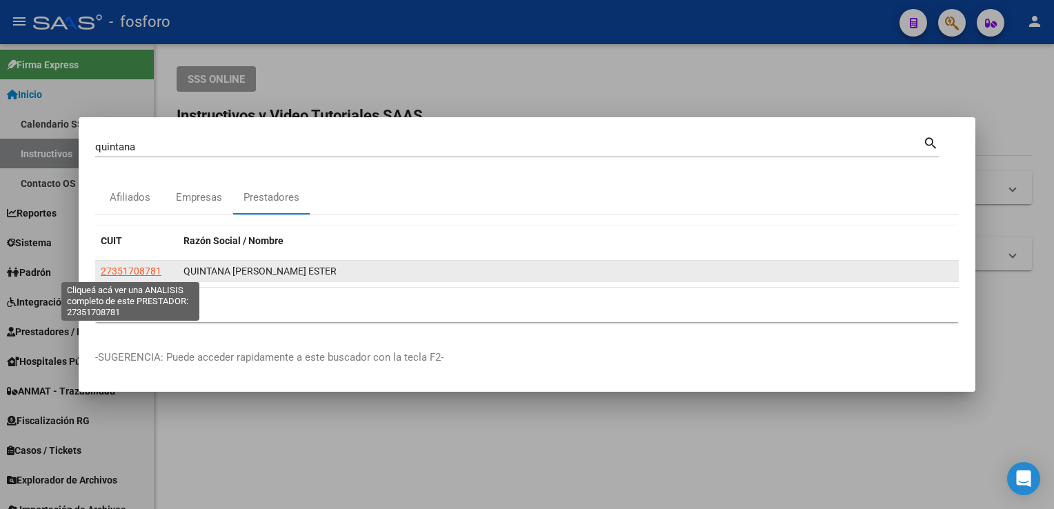
click at [101, 275] on span "27351708781" at bounding box center [131, 271] width 61 height 11
type textarea "27351708781"
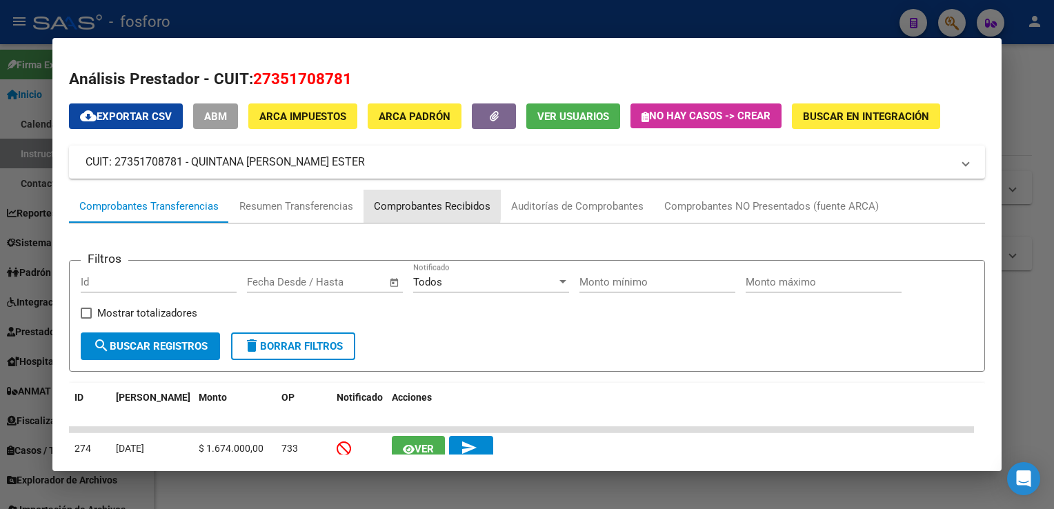
click at [402, 204] on div "Comprobantes Recibidos" at bounding box center [432, 207] width 117 height 16
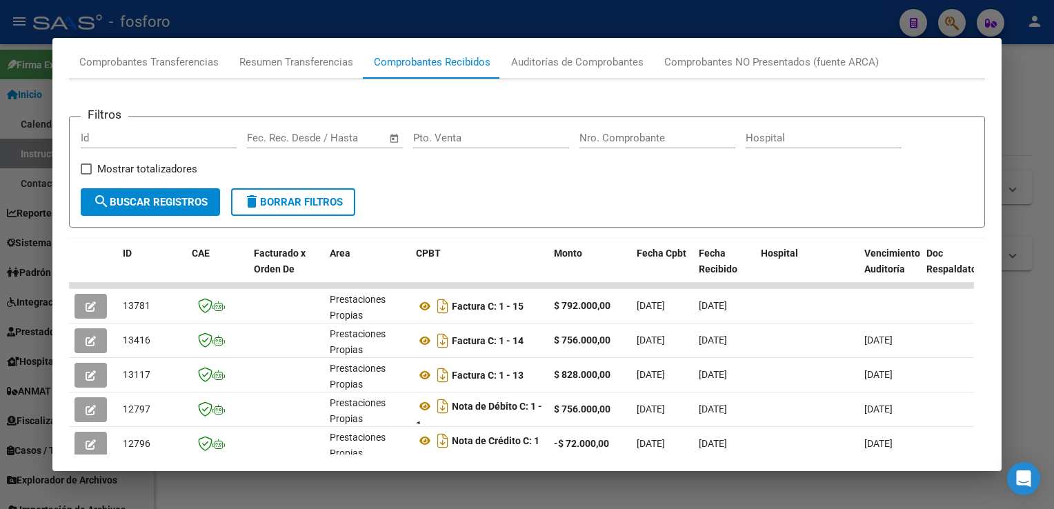
scroll to position [173, 0]
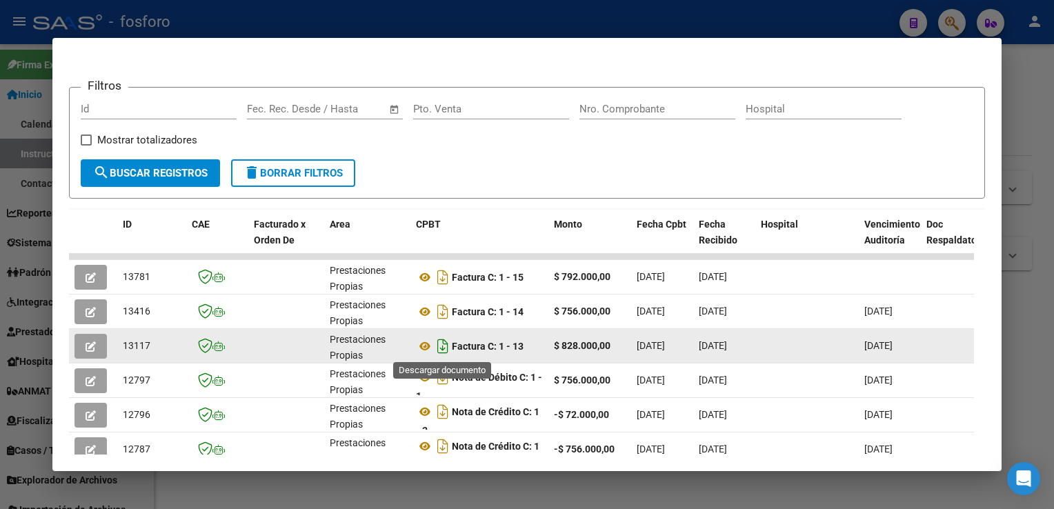
click at [440, 343] on icon "Descargar documento" at bounding box center [443, 346] width 18 height 22
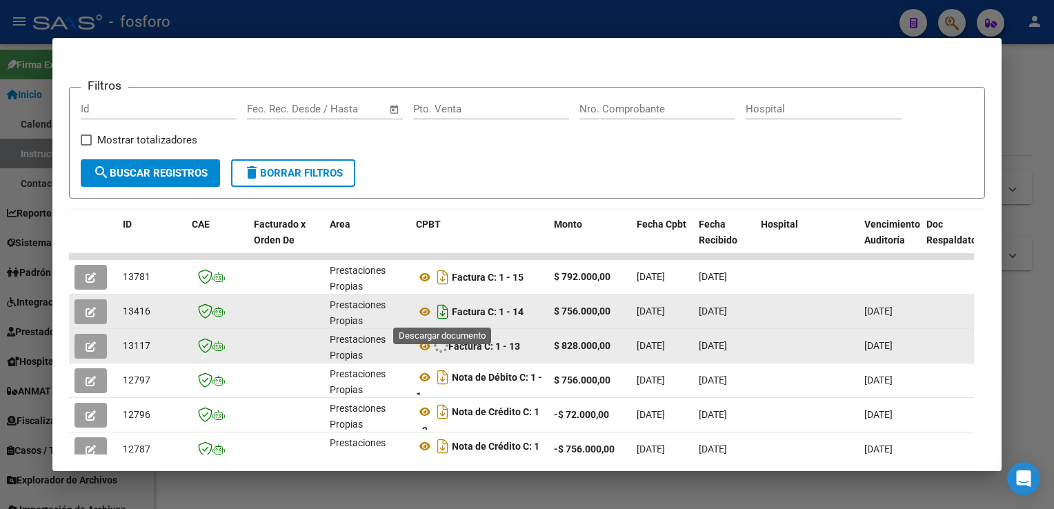
click at [441, 311] on icon "Descargar documento" at bounding box center [443, 312] width 18 height 22
